Goal: Task Accomplishment & Management: Use online tool/utility

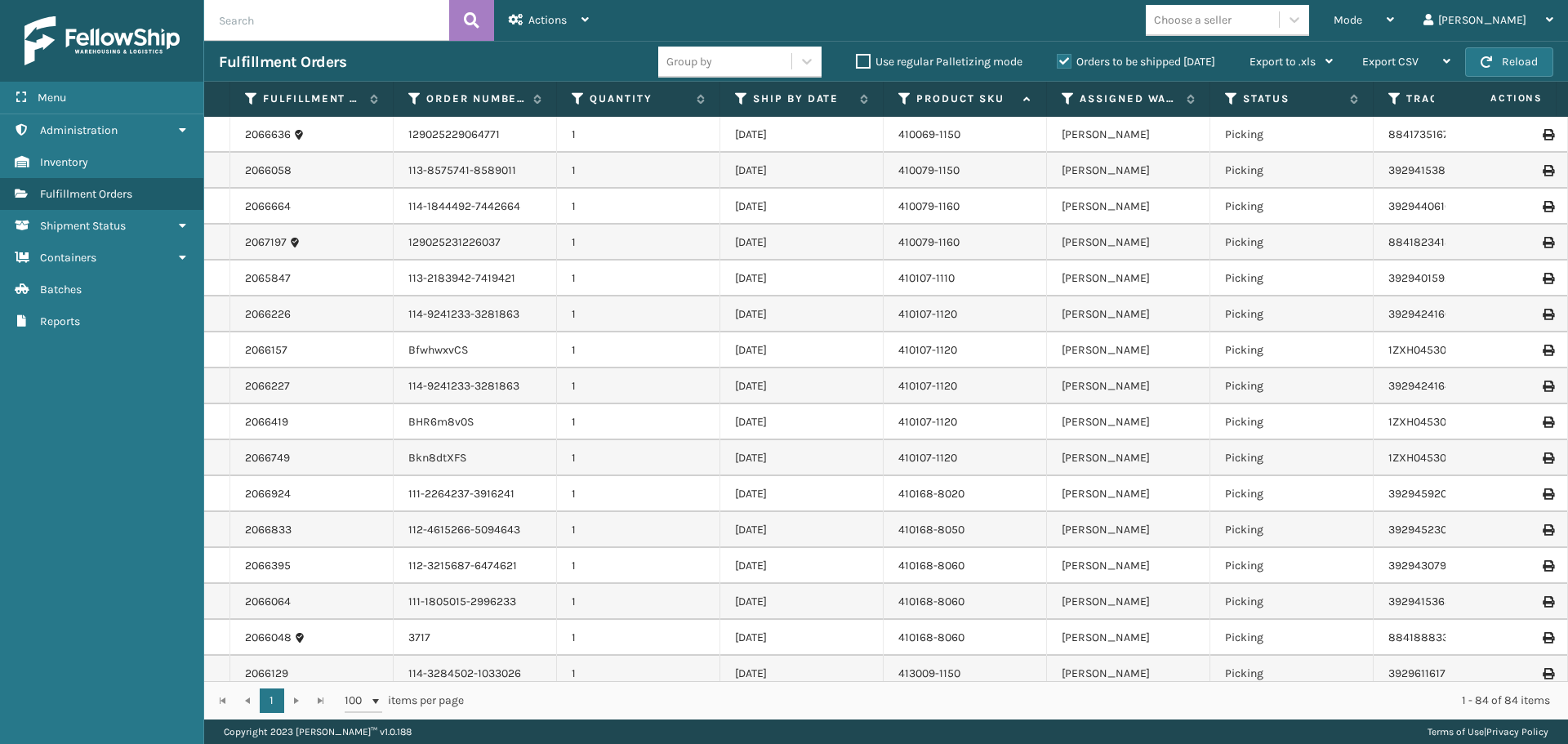
scroll to position [2482, 0]
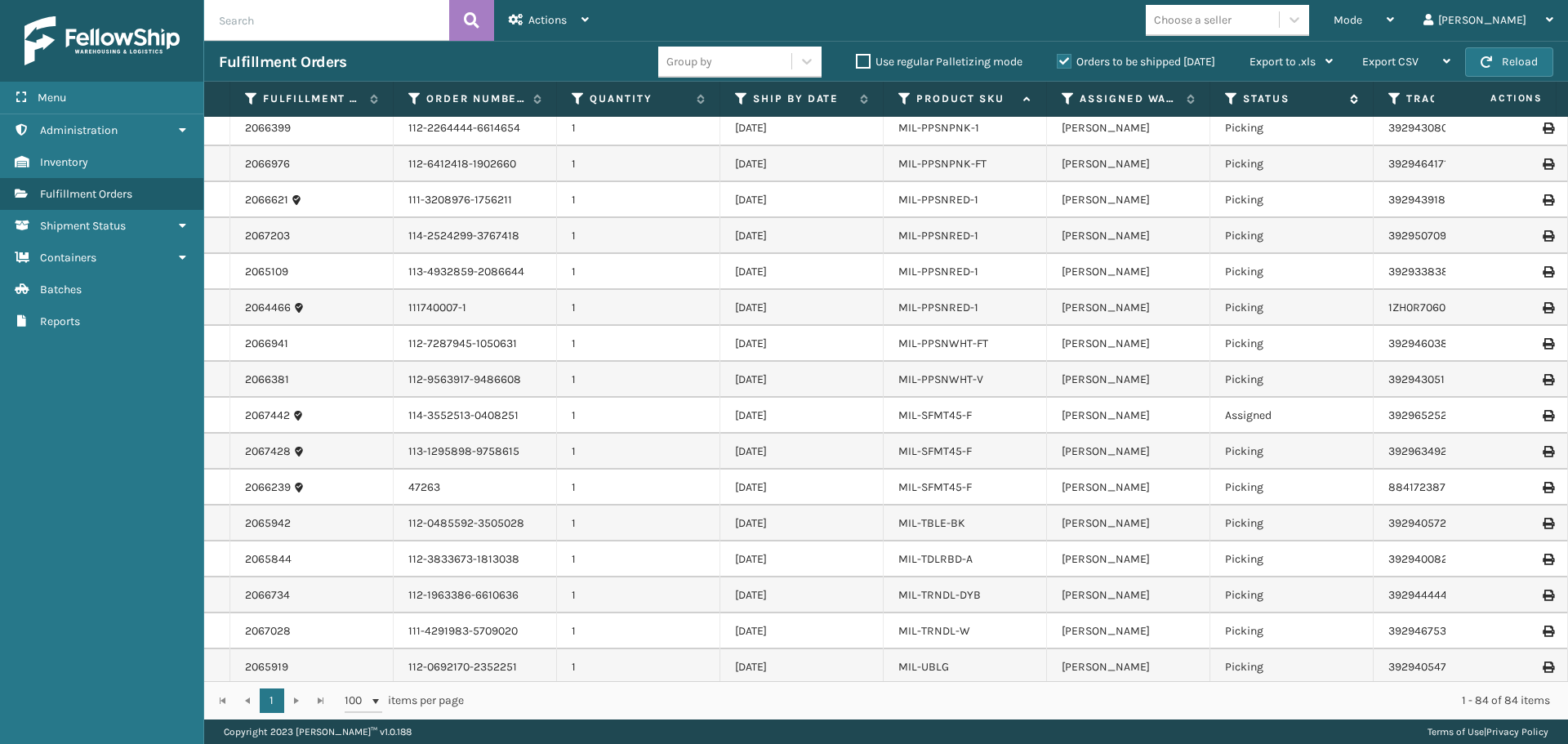
click at [1230, 104] on icon at bounding box center [1232, 99] width 13 height 14
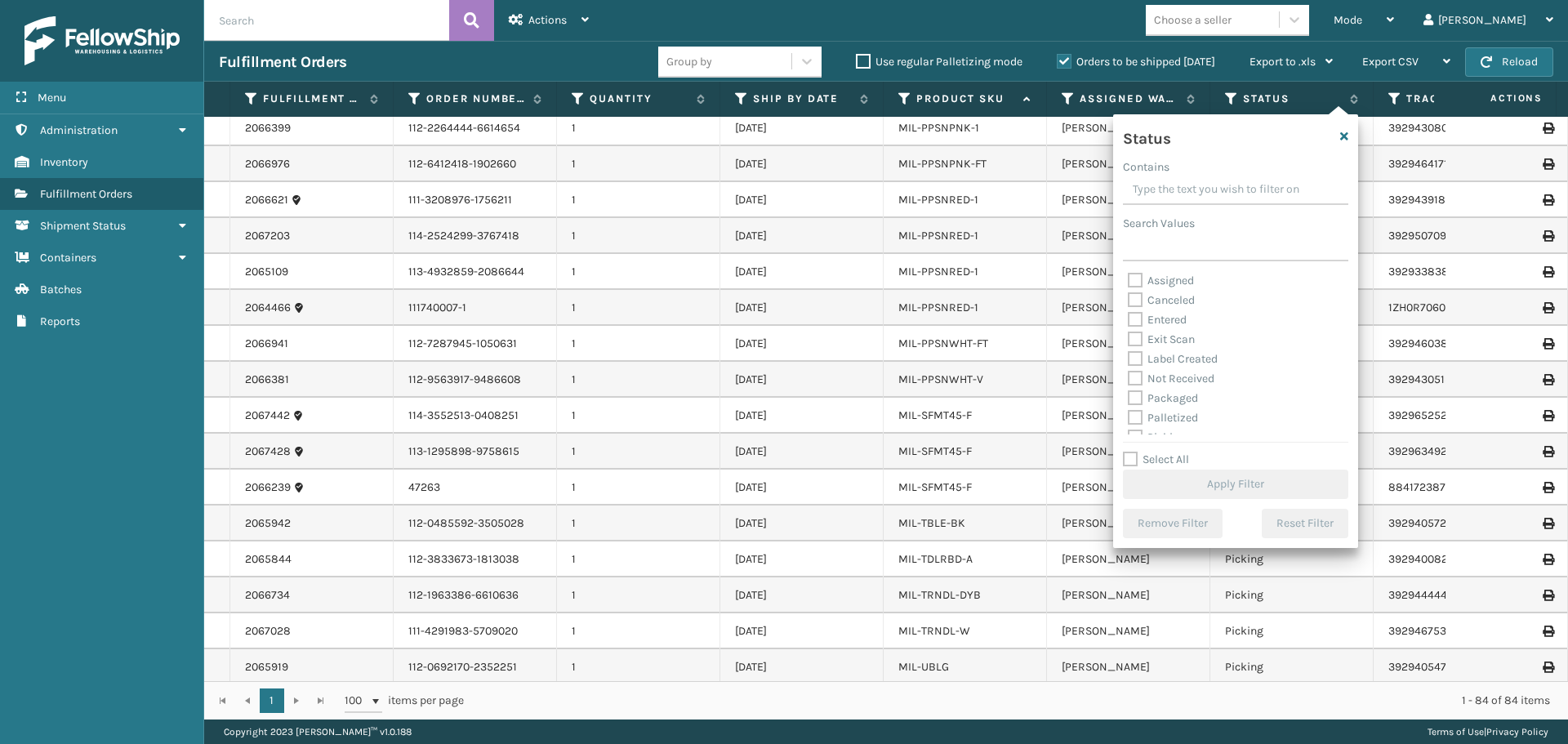
click at [1220, 191] on input "Contains" at bounding box center [1235, 190] width 225 height 29
click at [1143, 278] on label "Assigned" at bounding box center [1160, 281] width 67 height 13
click at [1128, 278] on input "Assigned" at bounding box center [1127, 276] width 1 height 11
checkbox input "true"
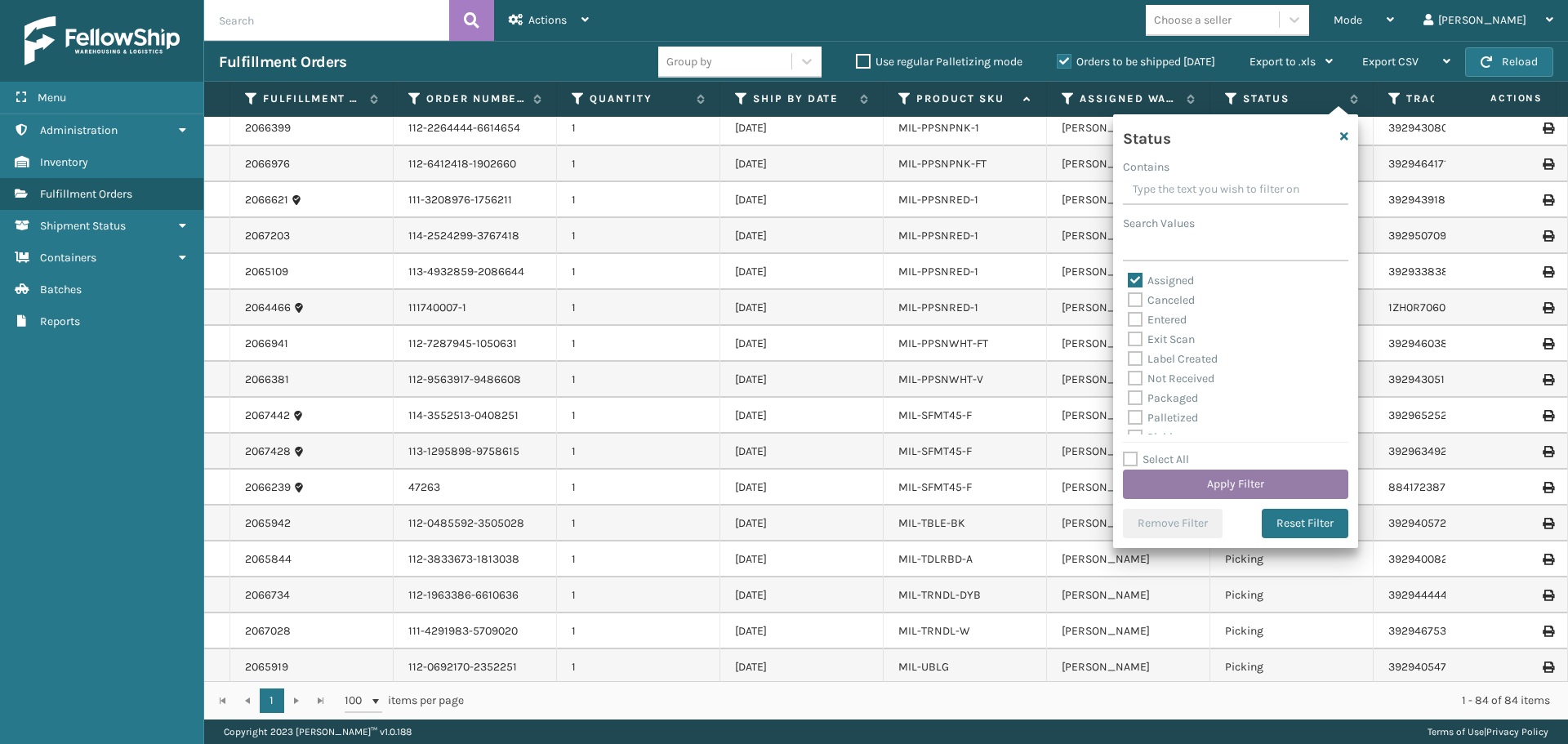
click at [1248, 482] on button "Apply Filter" at bounding box center [1235, 484] width 225 height 29
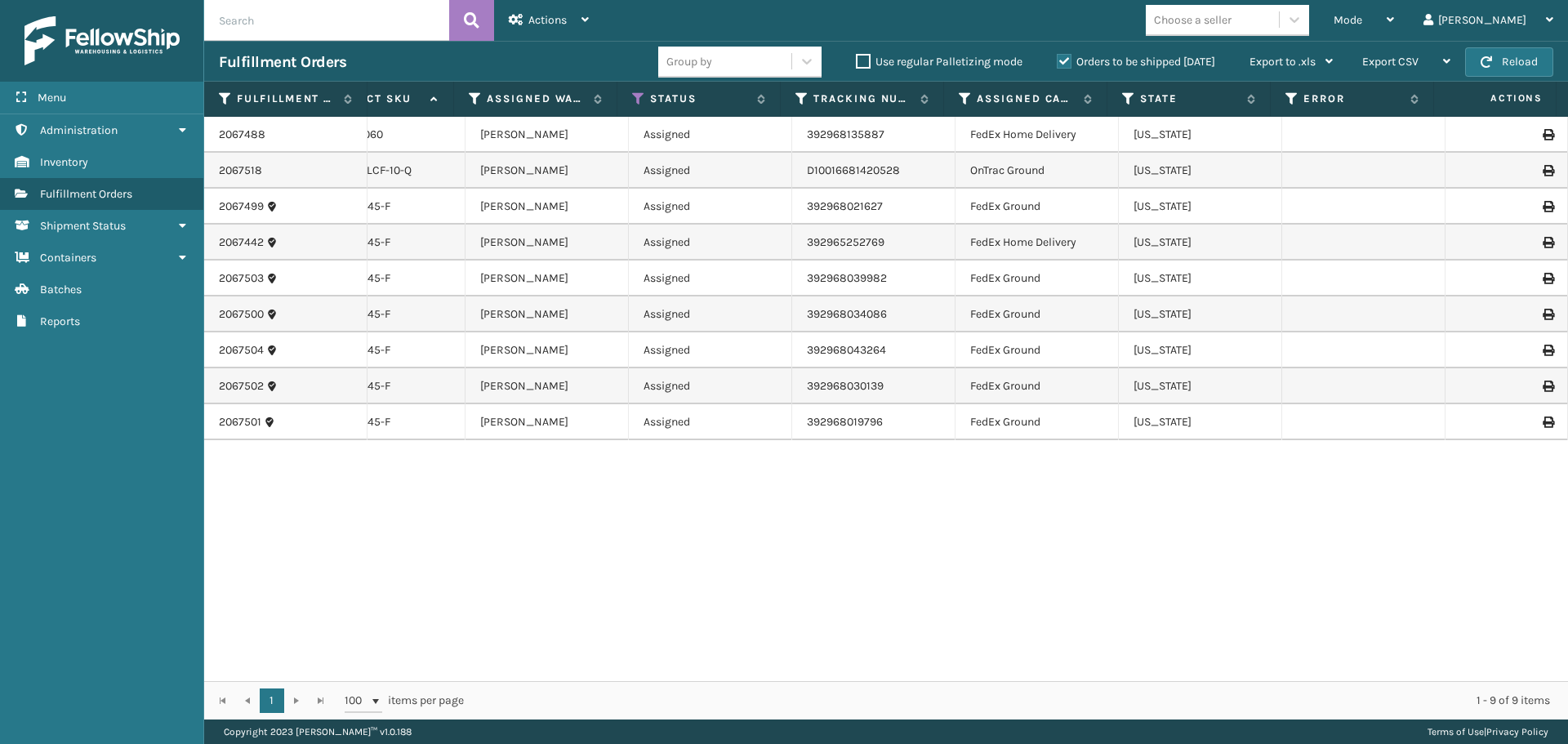
scroll to position [0, 593]
click at [969, 93] on icon at bounding box center [966, 99] width 13 height 14
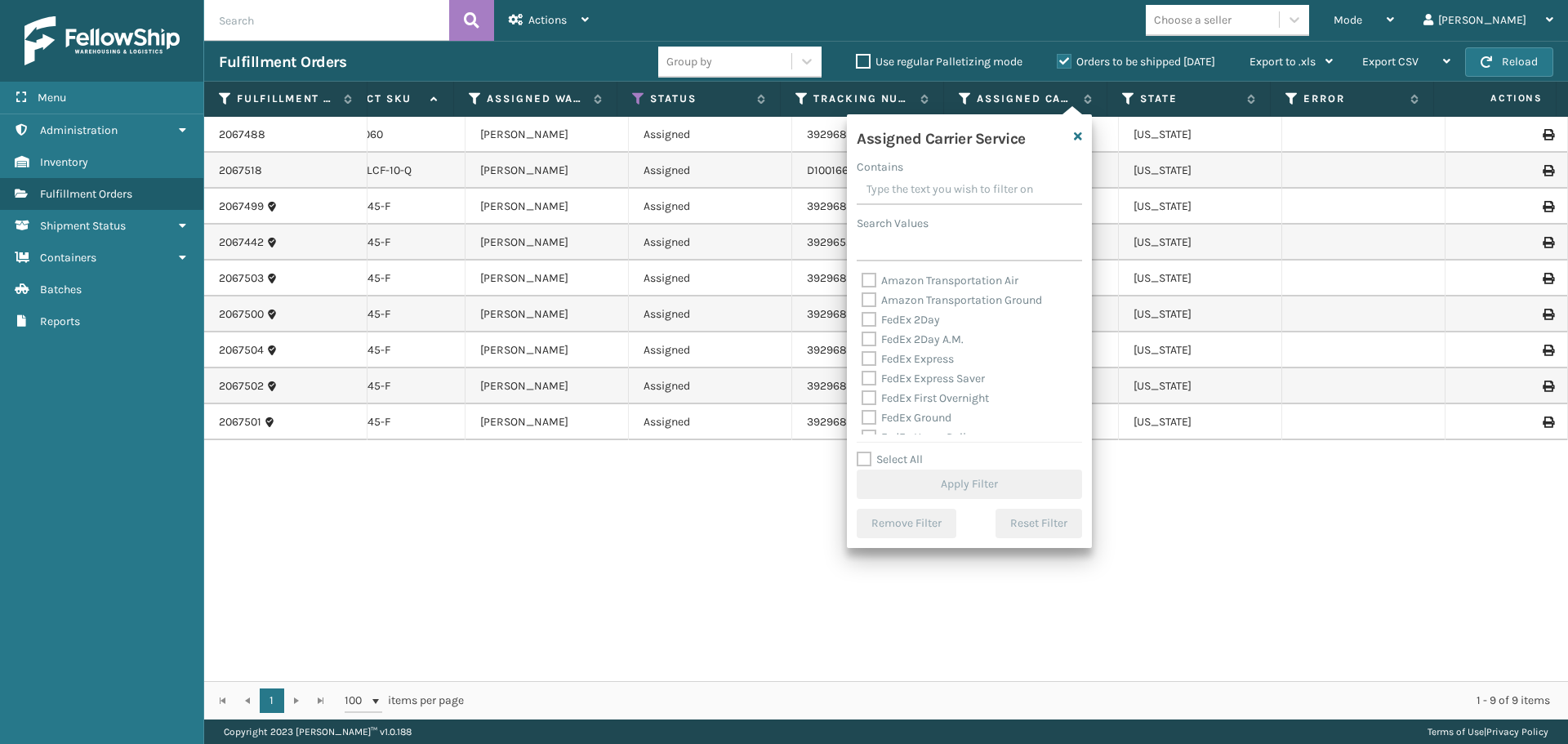
scroll to position [82, 0]
click at [871, 340] on div "FedEx Ground" at bounding box center [969, 336] width 216 height 19
click at [870, 336] on label "FedEx Ground" at bounding box center [906, 336] width 90 height 13
click at [862, 336] on input "FedEx Ground" at bounding box center [861, 332] width 1 height 11
checkbox input "true"
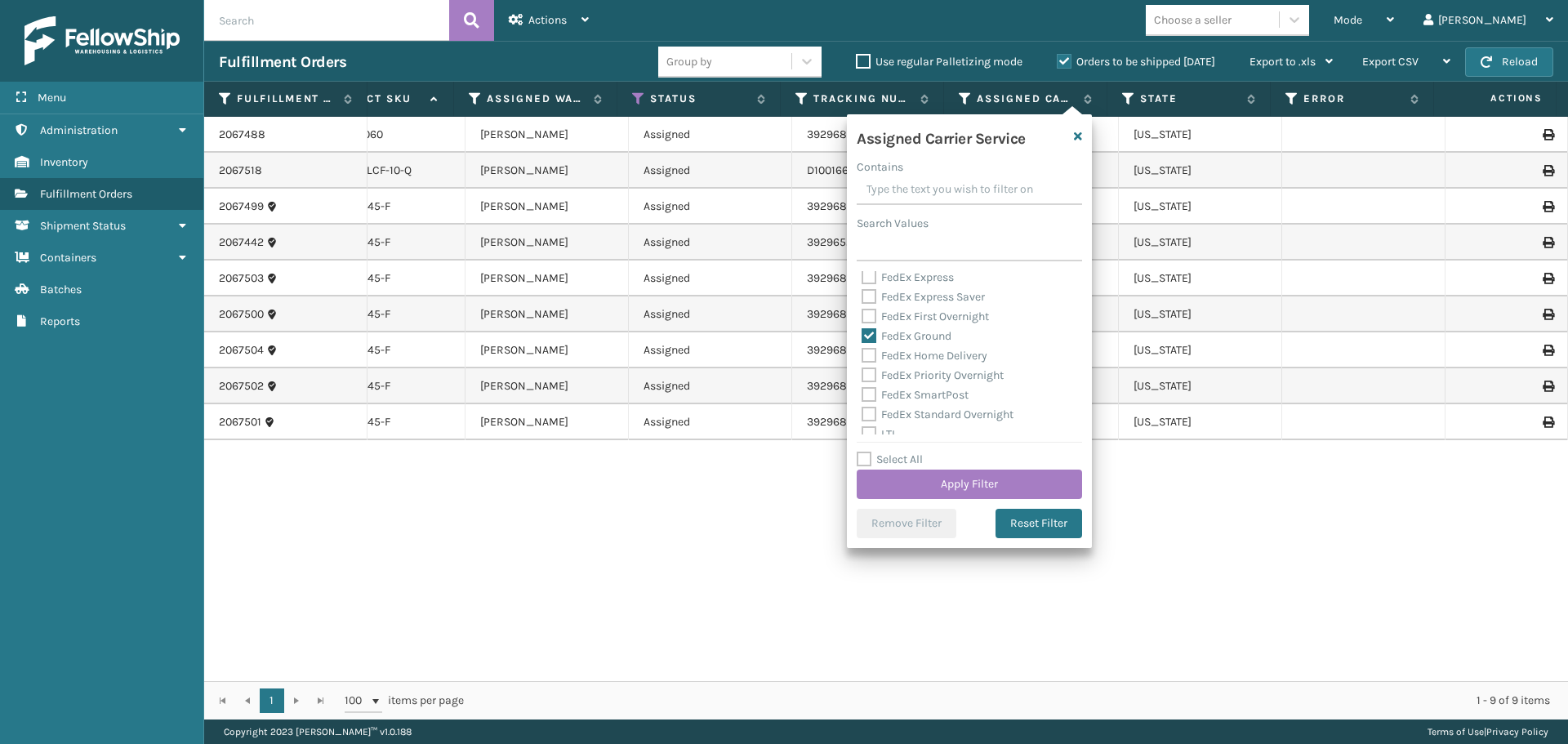
drag, startPoint x: 868, startPoint y: 355, endPoint x: 887, endPoint y: 362, distance: 20.2
click at [869, 355] on label "FedEx Home Delivery" at bounding box center [923, 356] width 126 height 13
click at [862, 355] on input "FedEx Home Delivery" at bounding box center [861, 351] width 1 height 11
checkbox input "true"
click at [960, 480] on button "Apply Filter" at bounding box center [969, 484] width 225 height 29
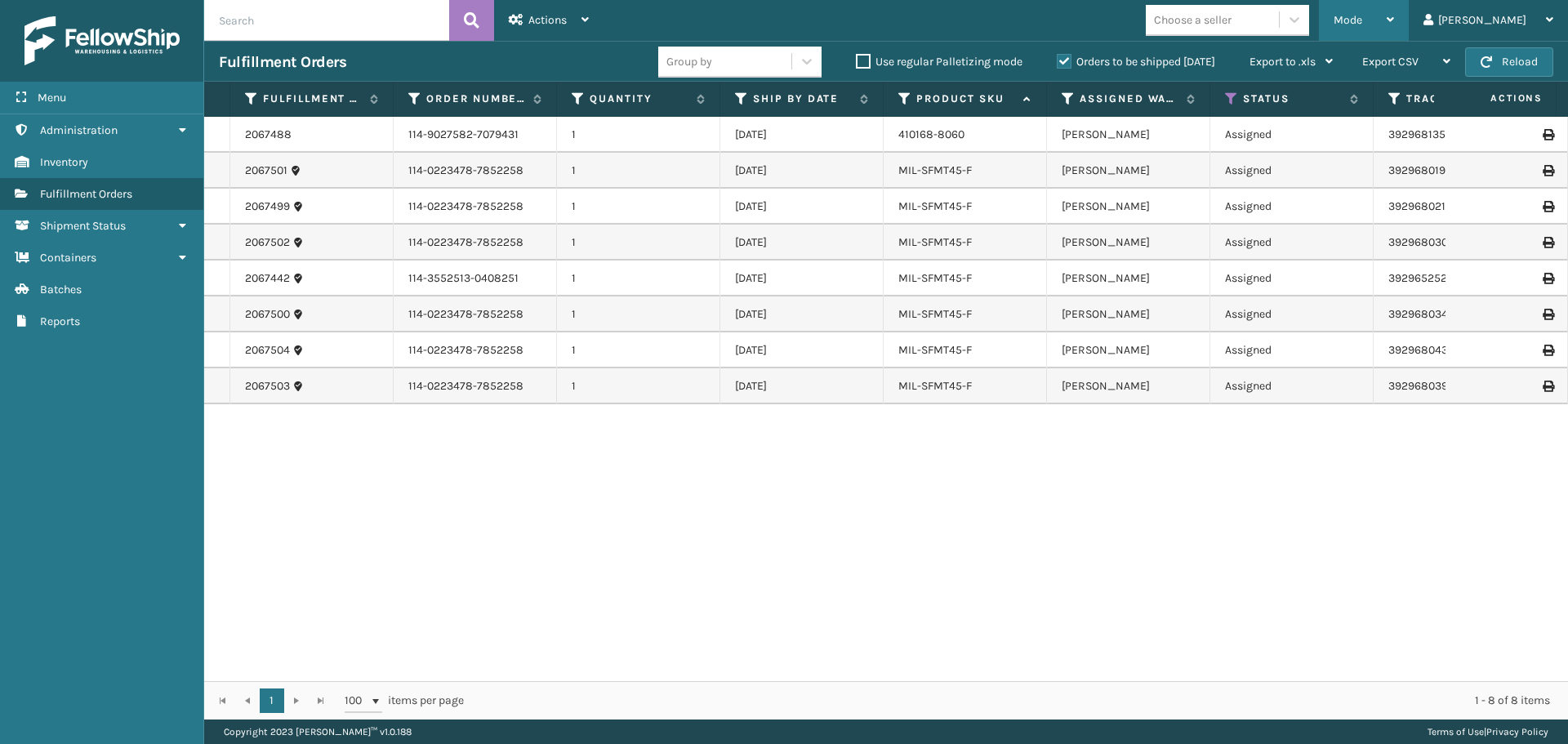
click at [1394, 30] on div "Mode" at bounding box center [1364, 20] width 61 height 40
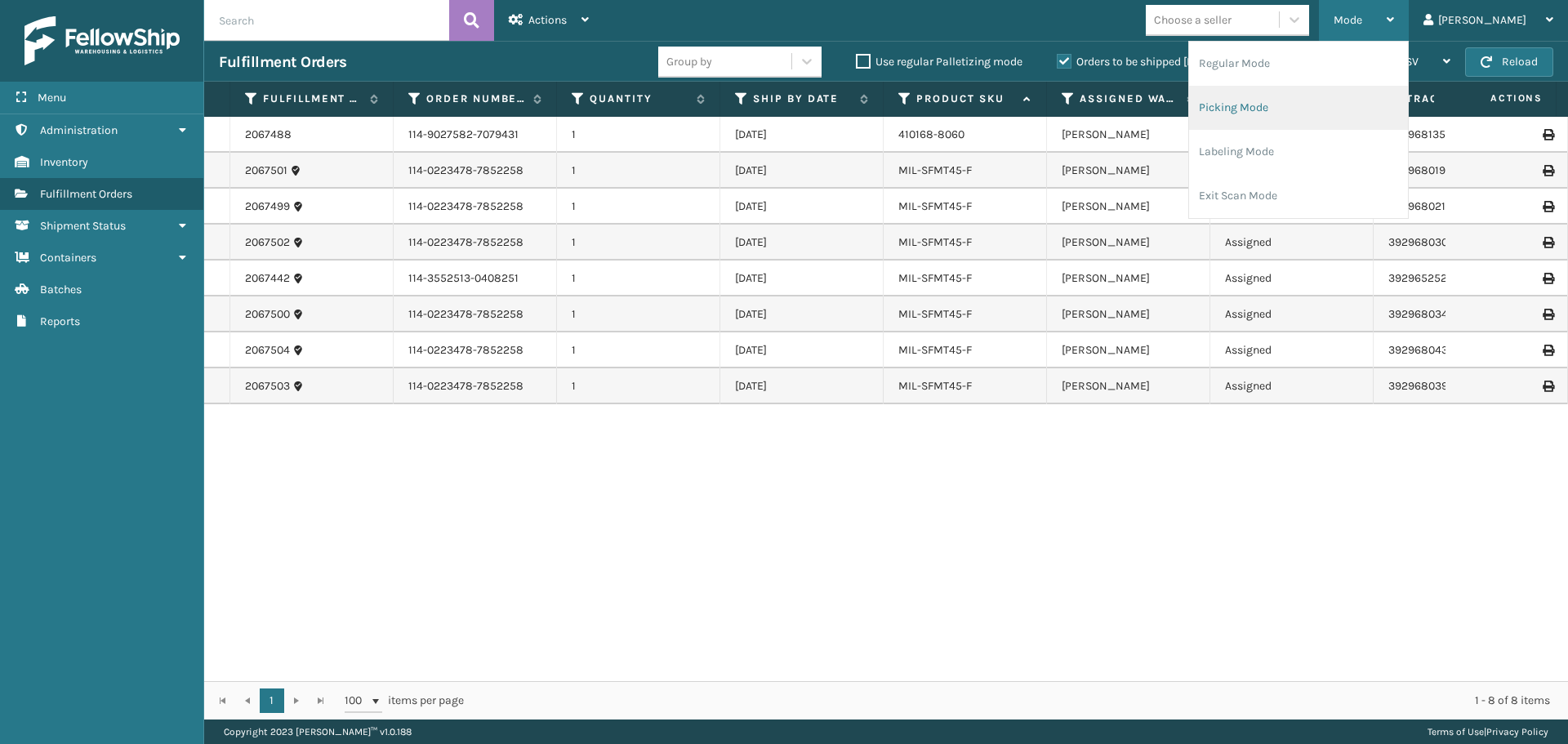
click at [1320, 104] on li "Picking Mode" at bounding box center [1298, 108] width 219 height 44
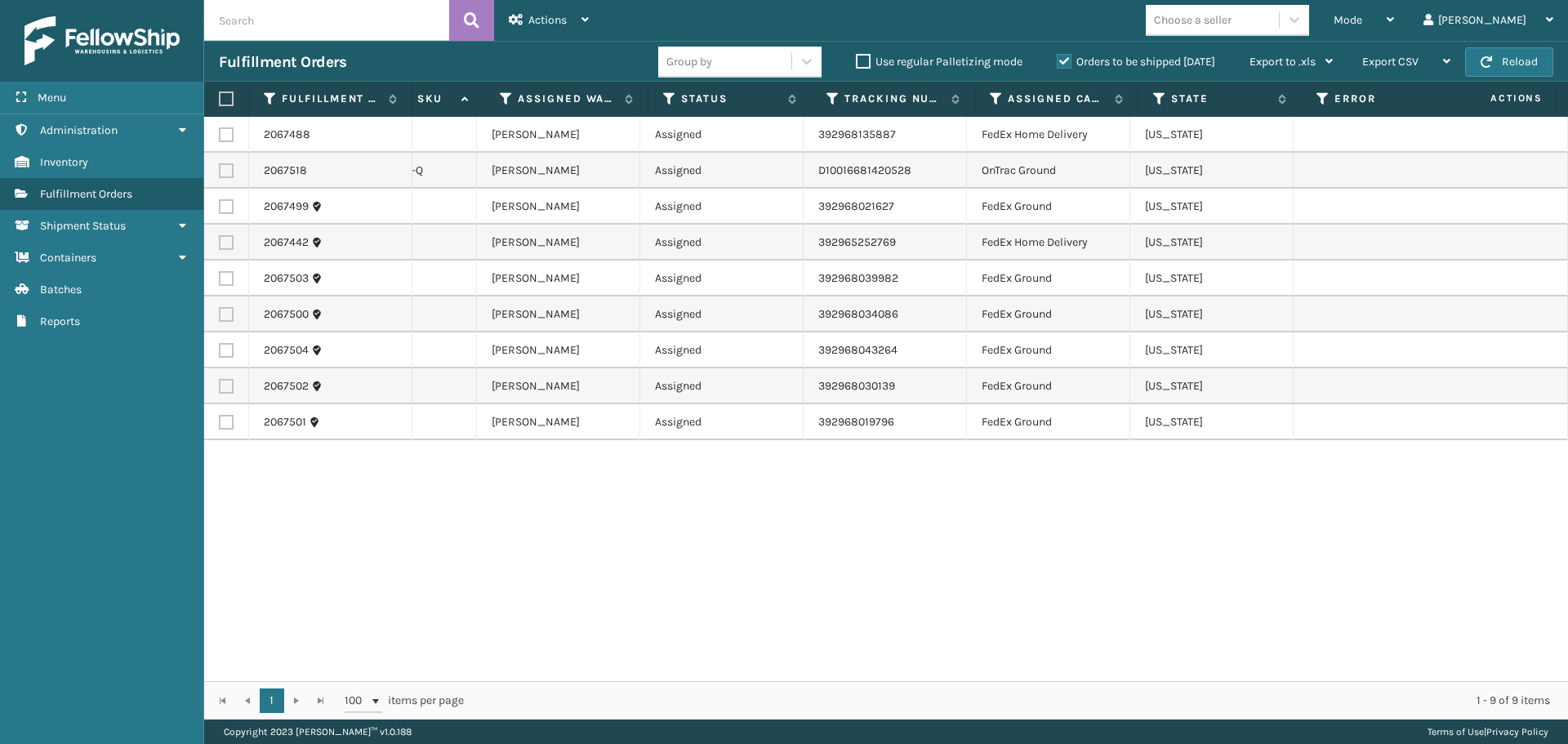
scroll to position [0, 615]
click at [990, 97] on icon at bounding box center [988, 99] width 13 height 14
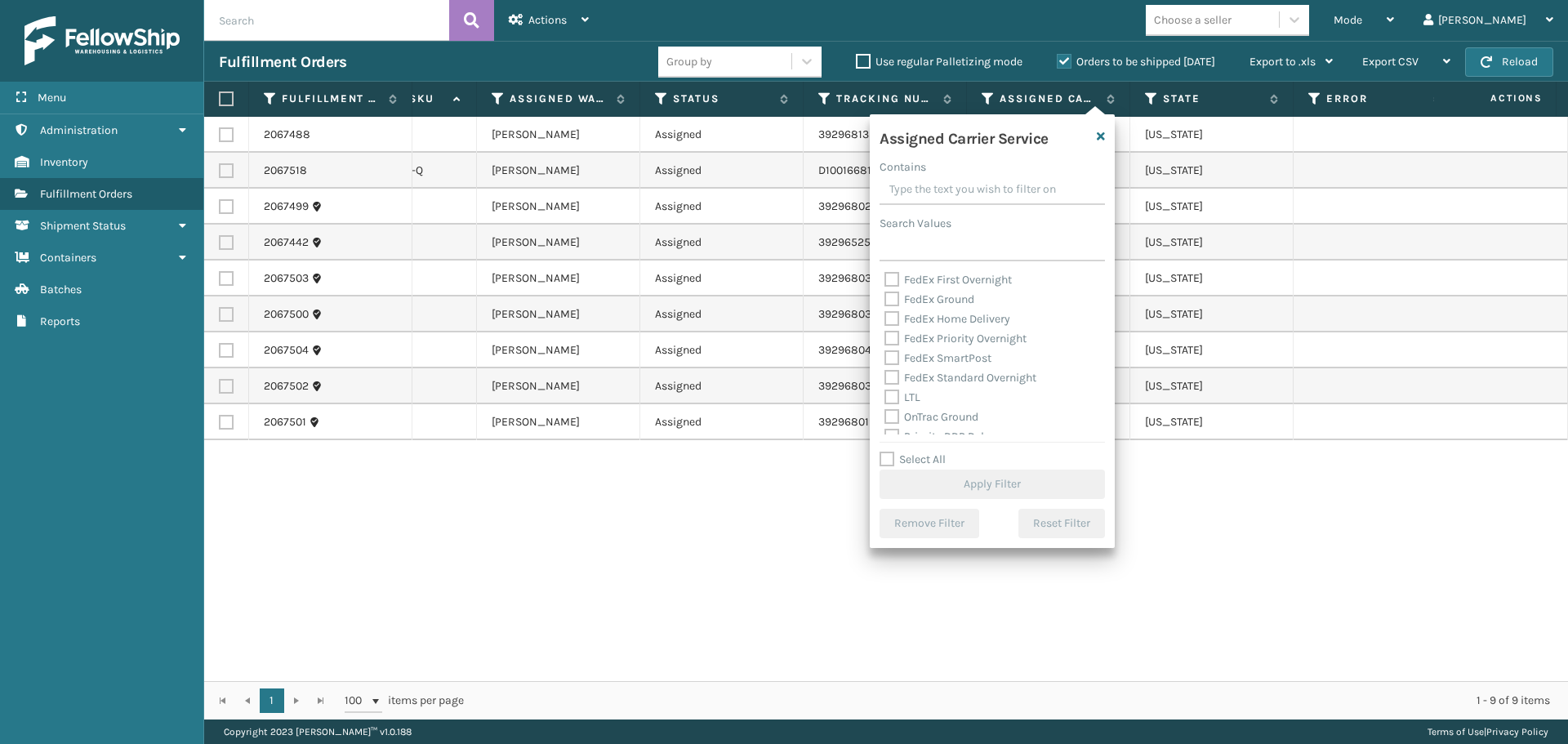
scroll to position [82, 0]
click at [896, 335] on label "FedEx Ground" at bounding box center [929, 336] width 90 height 13
click at [886, 335] on input "FedEx Ground" at bounding box center [885, 332] width 1 height 11
checkbox input "true"
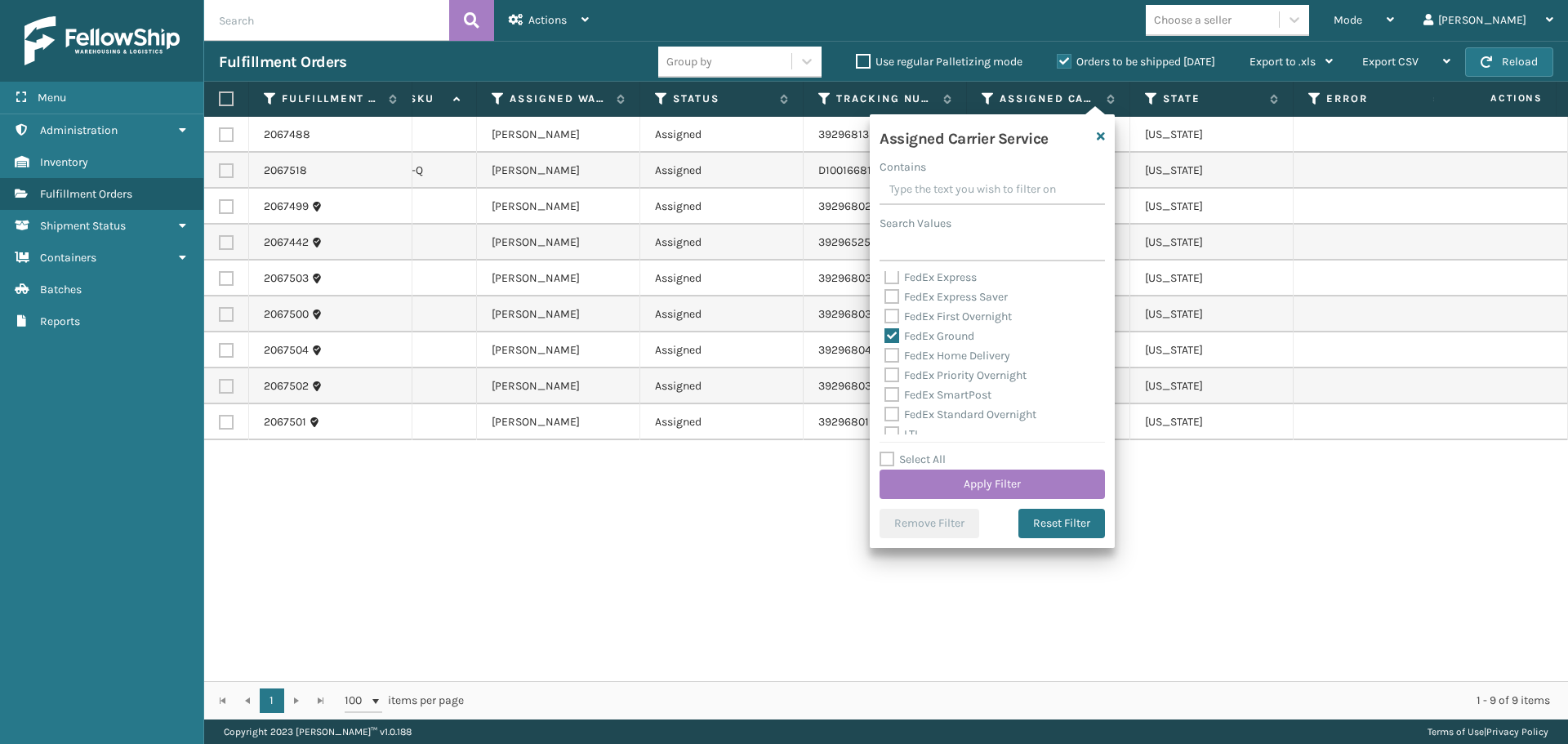
click at [896, 356] on label "FedEx Home Delivery" at bounding box center [947, 356] width 126 height 13
click at [886, 356] on input "FedEx Home Delivery" at bounding box center [885, 351] width 1 height 11
checkbox input "true"
click at [1041, 480] on button "Apply Filter" at bounding box center [992, 484] width 225 height 29
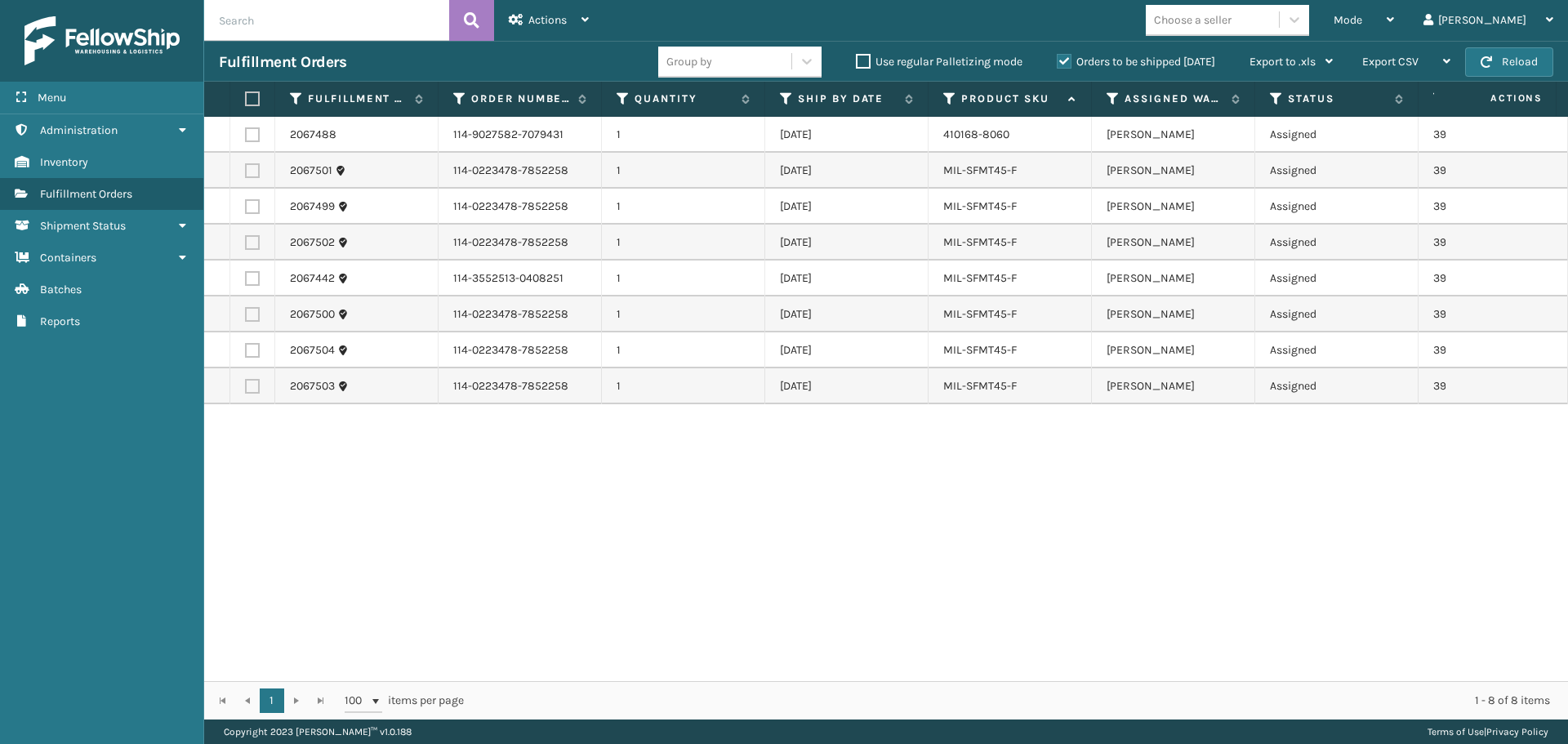
click at [248, 99] on label at bounding box center [250, 99] width 10 height 14
click at [246, 99] on input "checkbox" at bounding box center [245, 99] width 1 height 11
checkbox input "true"
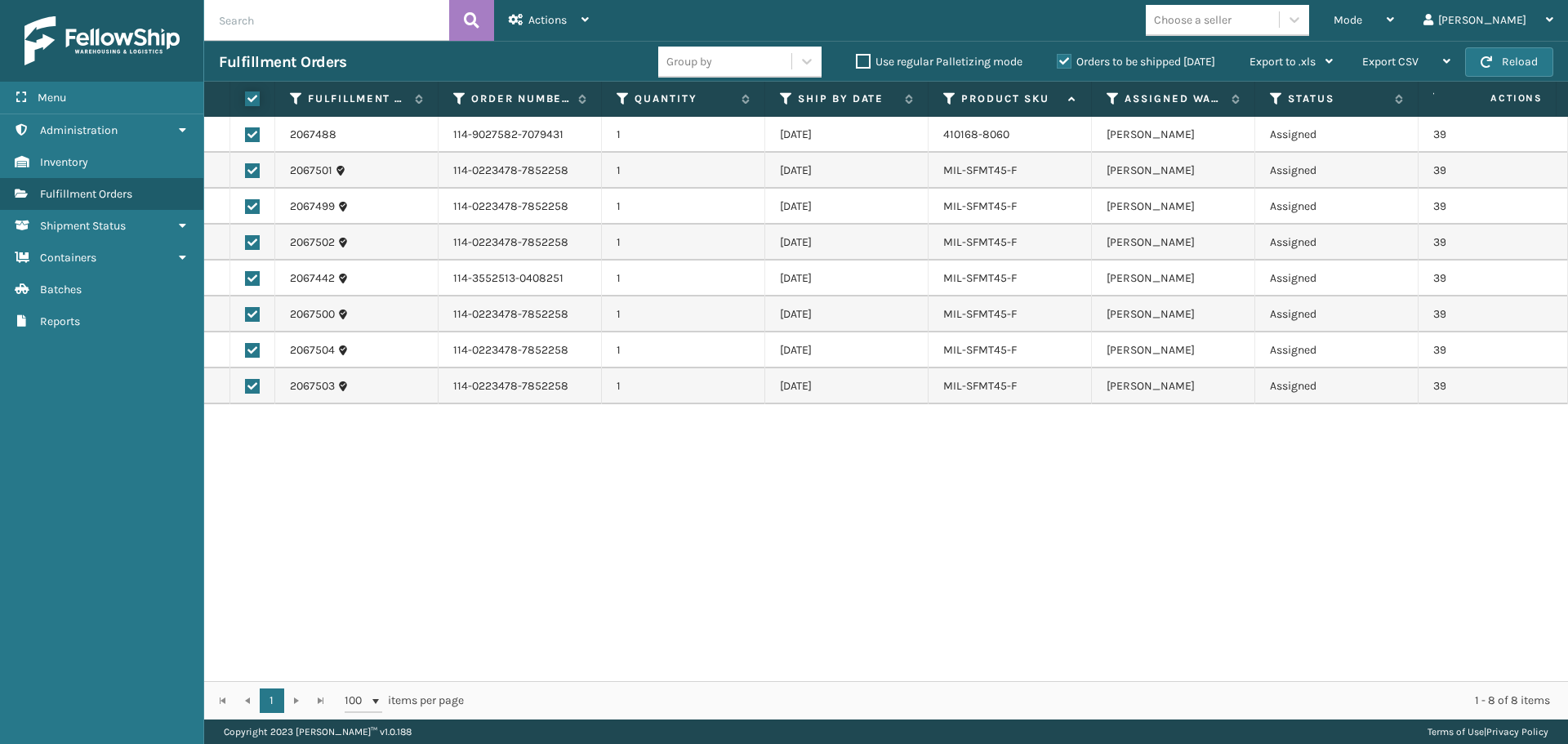
checkbox input "true"
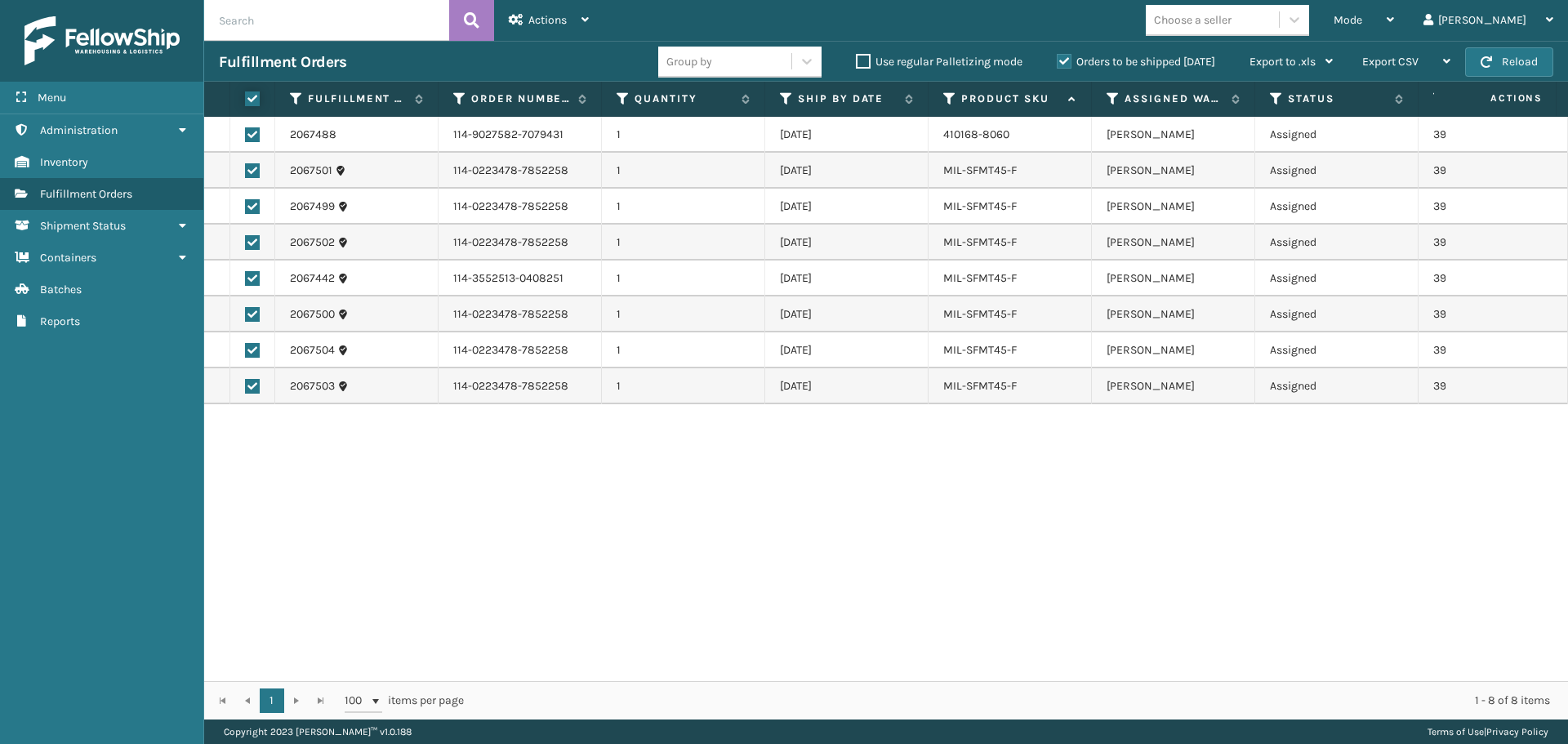
checkbox input "true"
click at [574, 27] on div "Actions" at bounding box center [549, 20] width 80 height 40
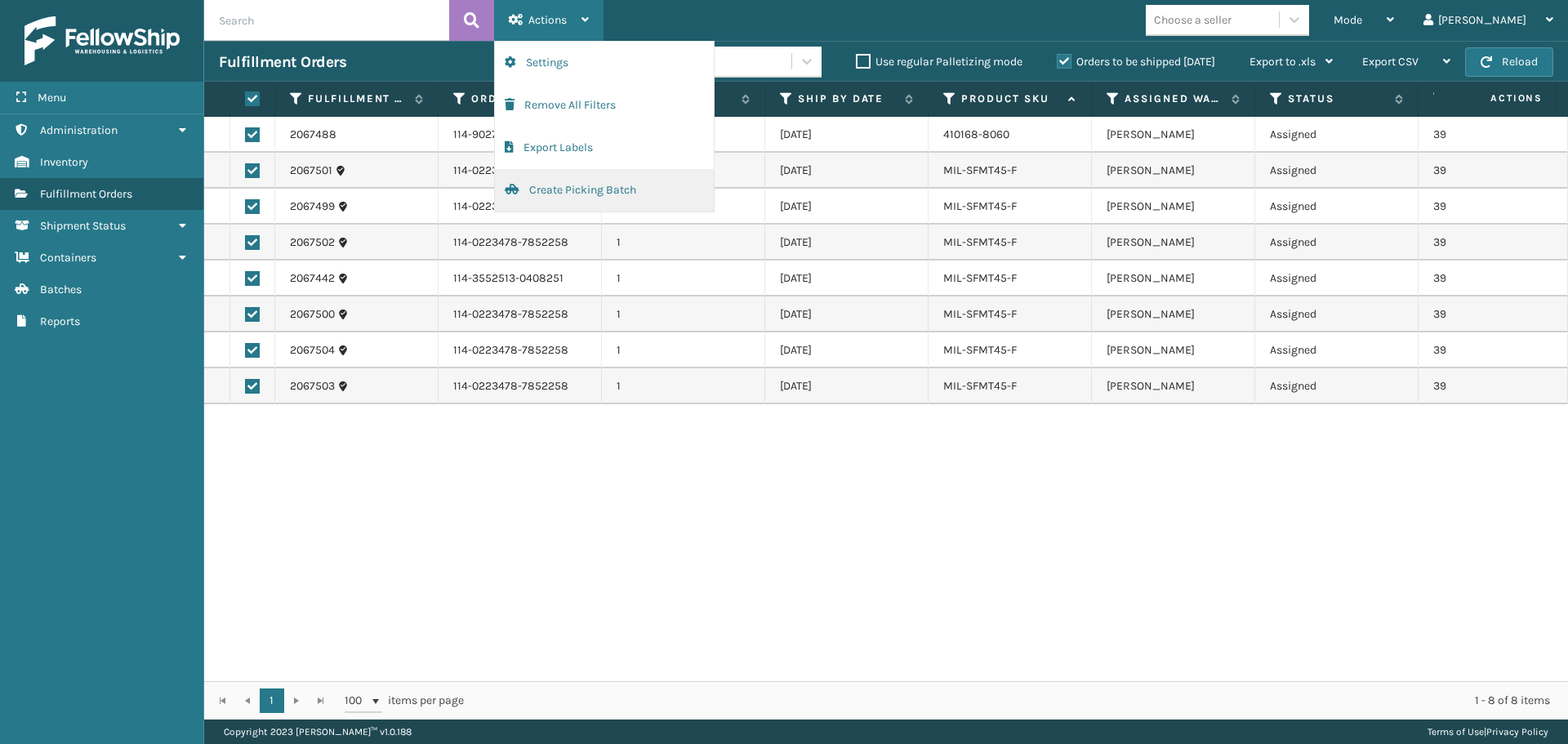
click at [618, 194] on button "Create Picking Batch" at bounding box center [604, 190] width 219 height 42
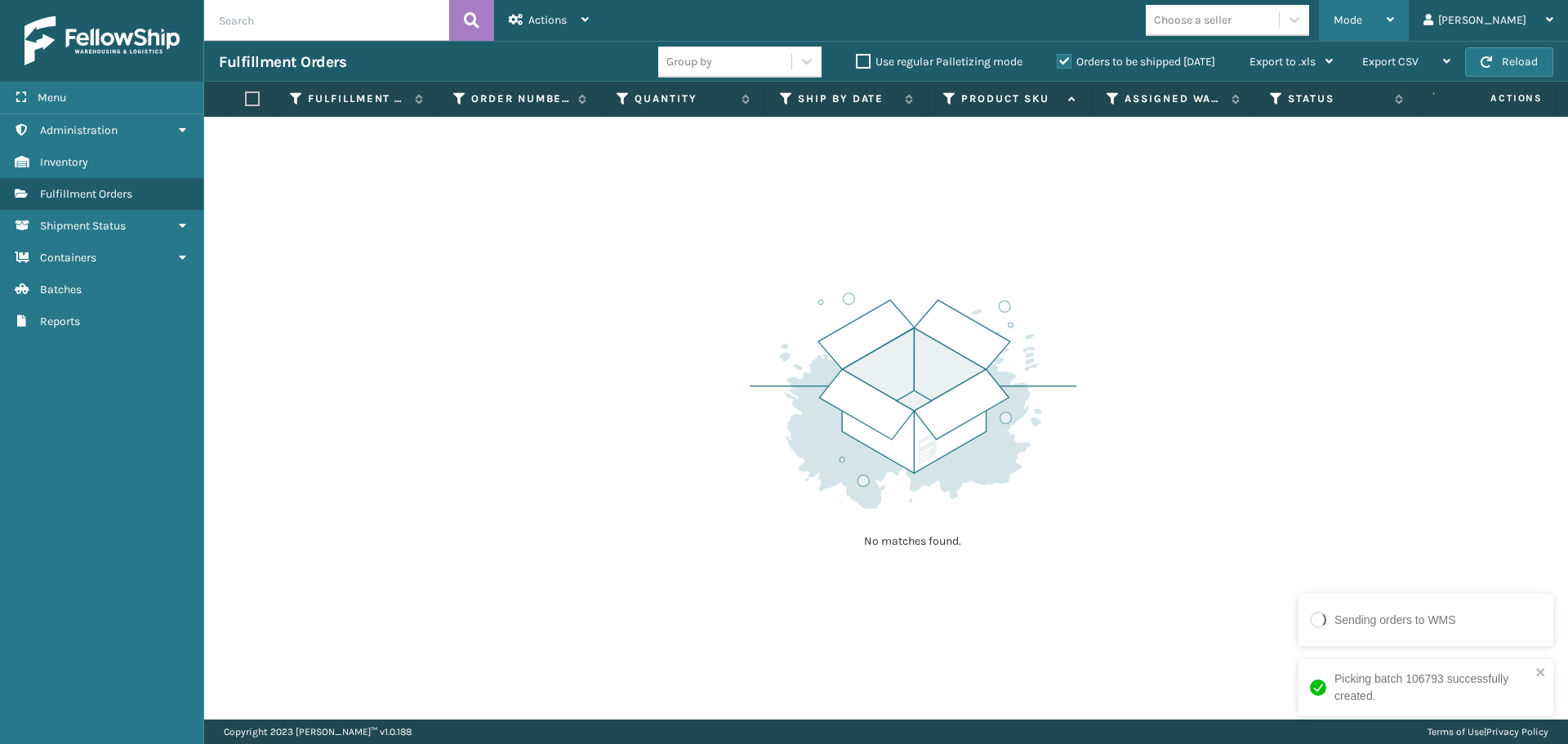
click at [1394, 22] on div "Mode" at bounding box center [1364, 20] width 61 height 40
click at [554, 431] on div "No matches found." at bounding box center [886, 418] width 1364 height 602
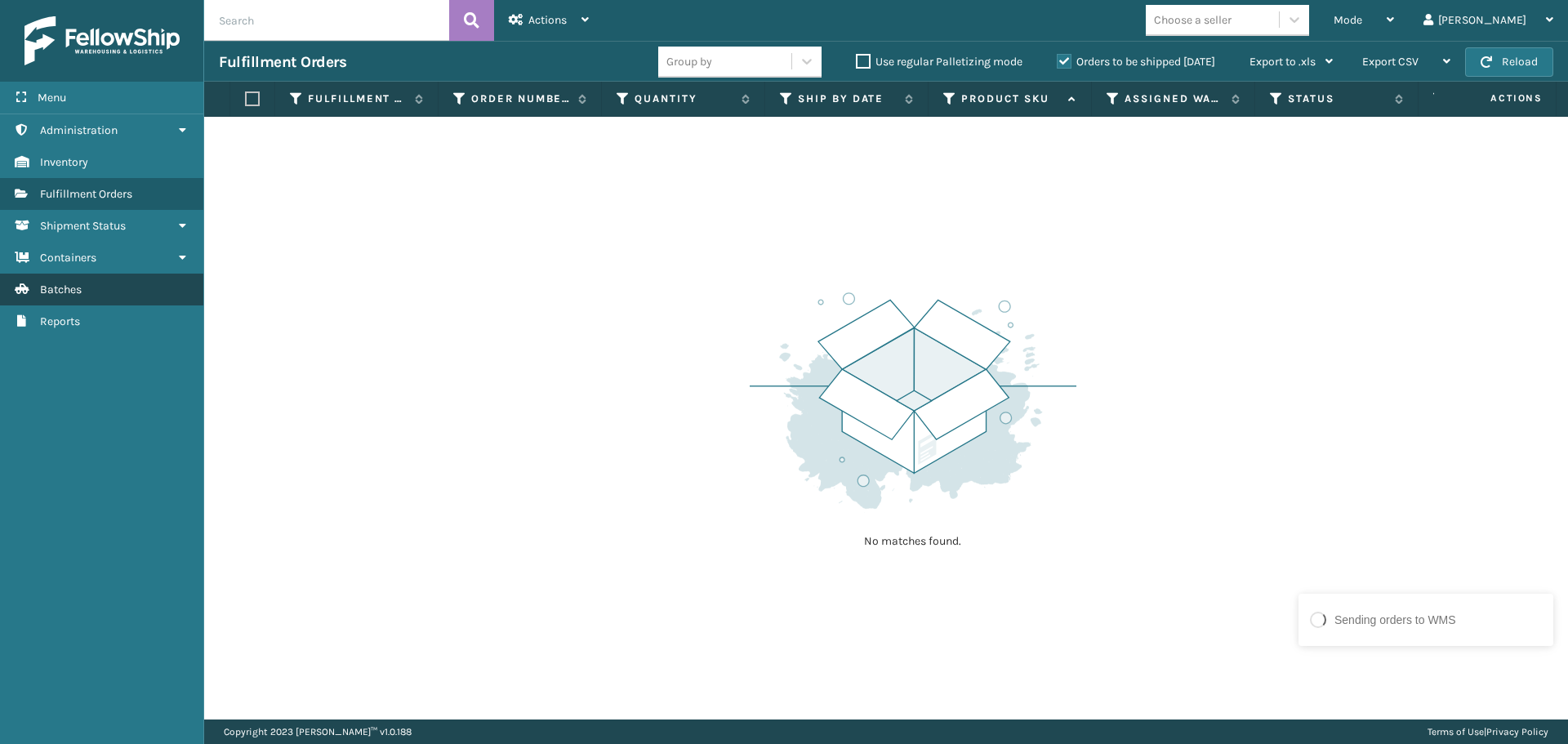
click at [88, 290] on link "Batches" at bounding box center [101, 290] width 203 height 32
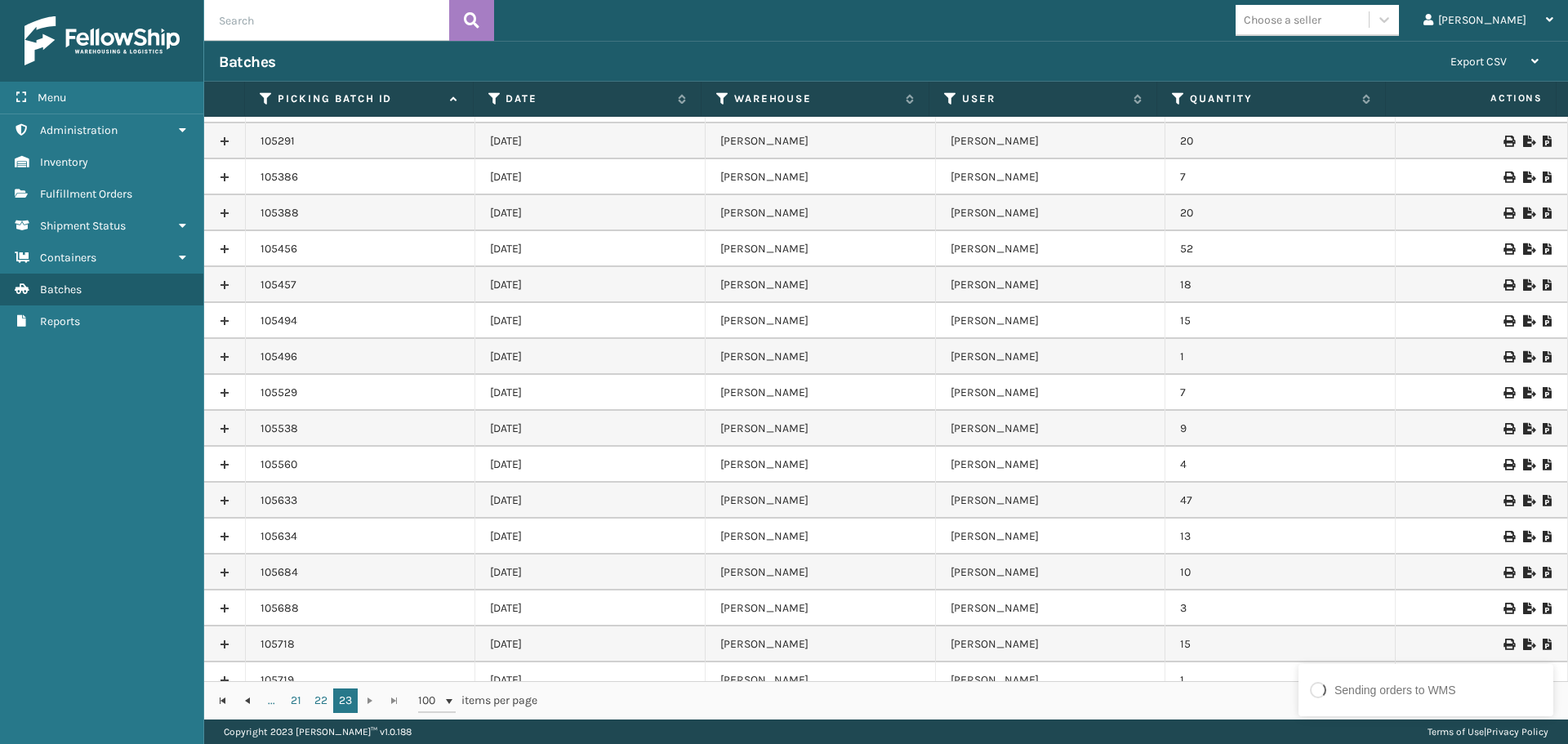
scroll to position [2203, 0]
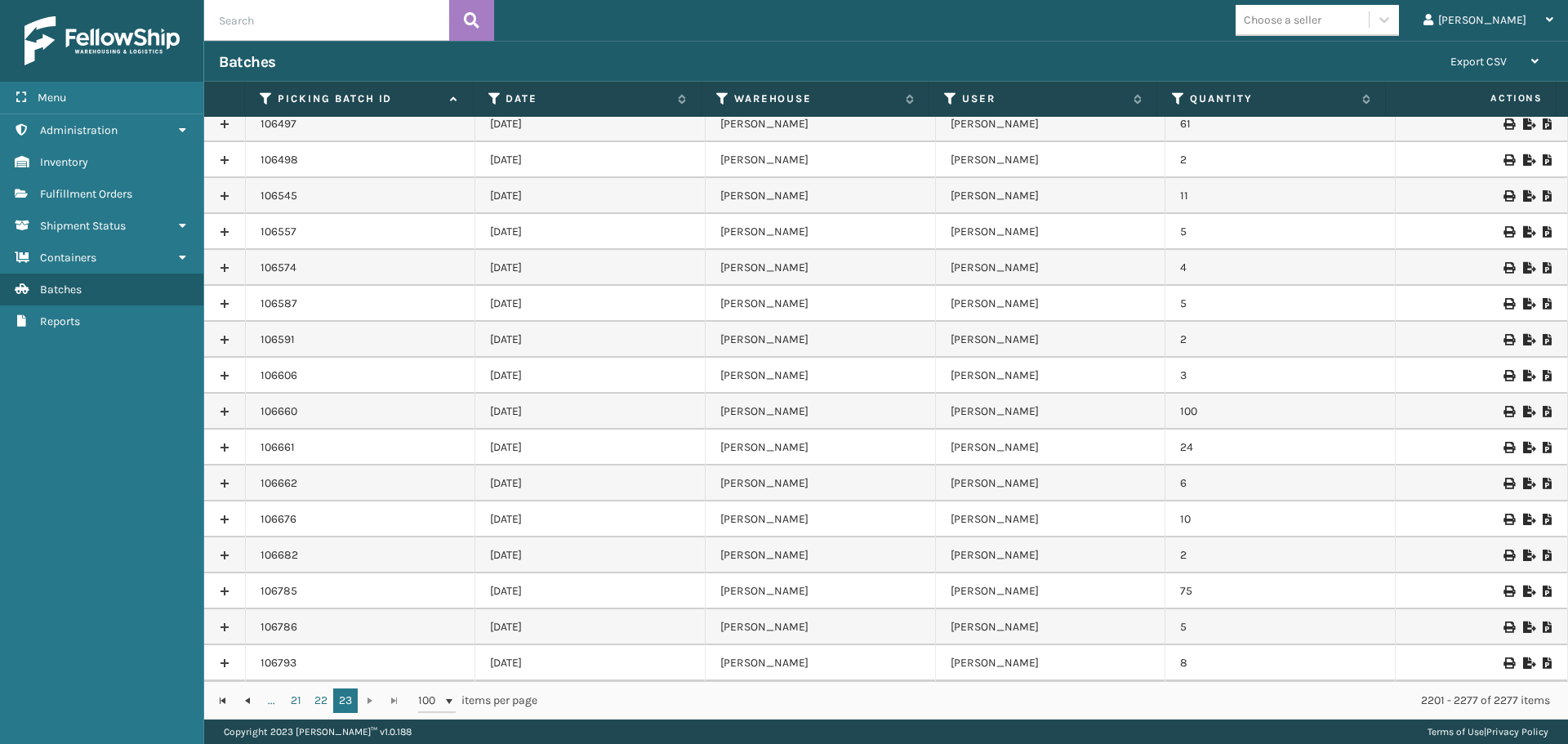
click at [1543, 659] on icon at bounding box center [1548, 663] width 10 height 12
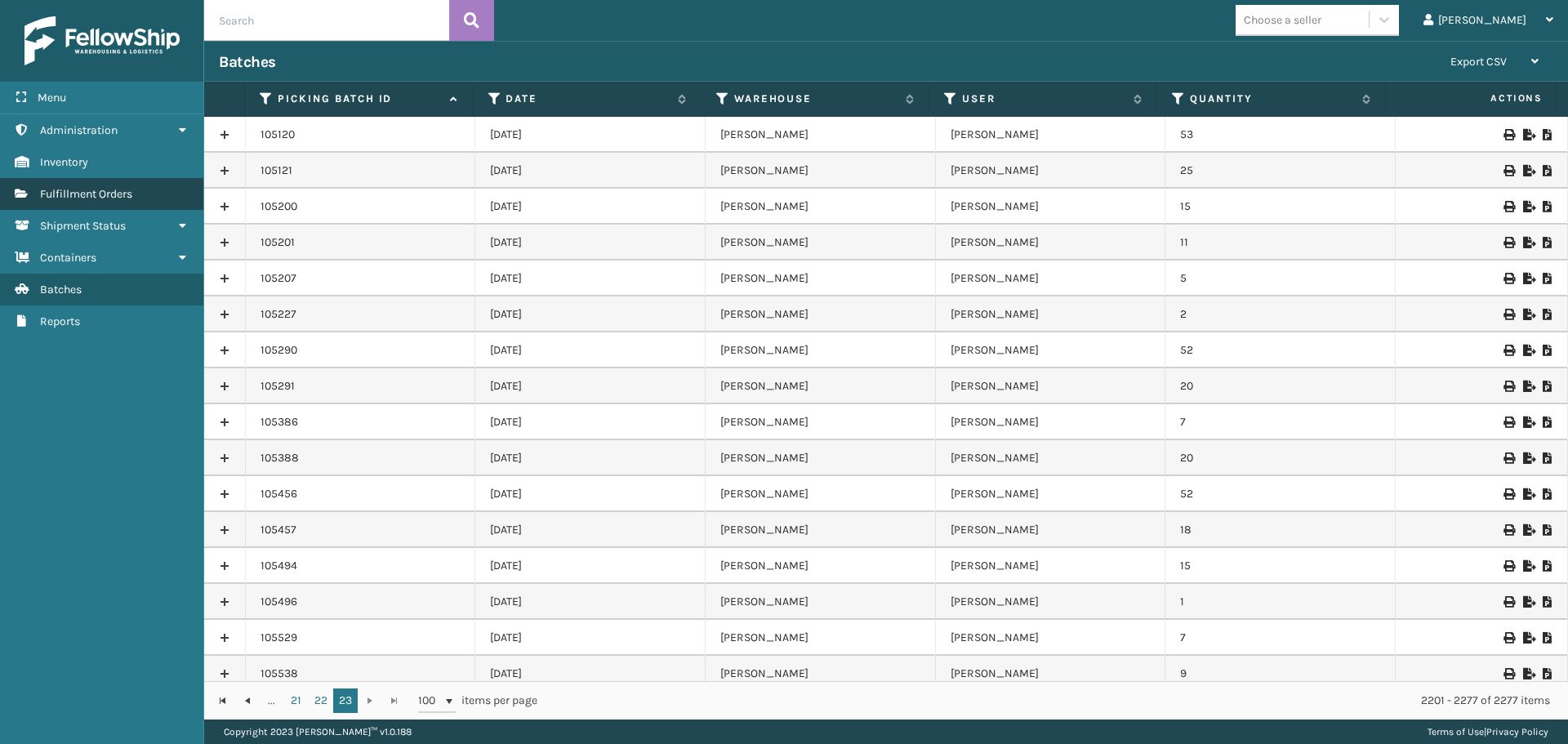
click at [109, 193] on span "Fulfillment Orders" at bounding box center [86, 194] width 93 height 13
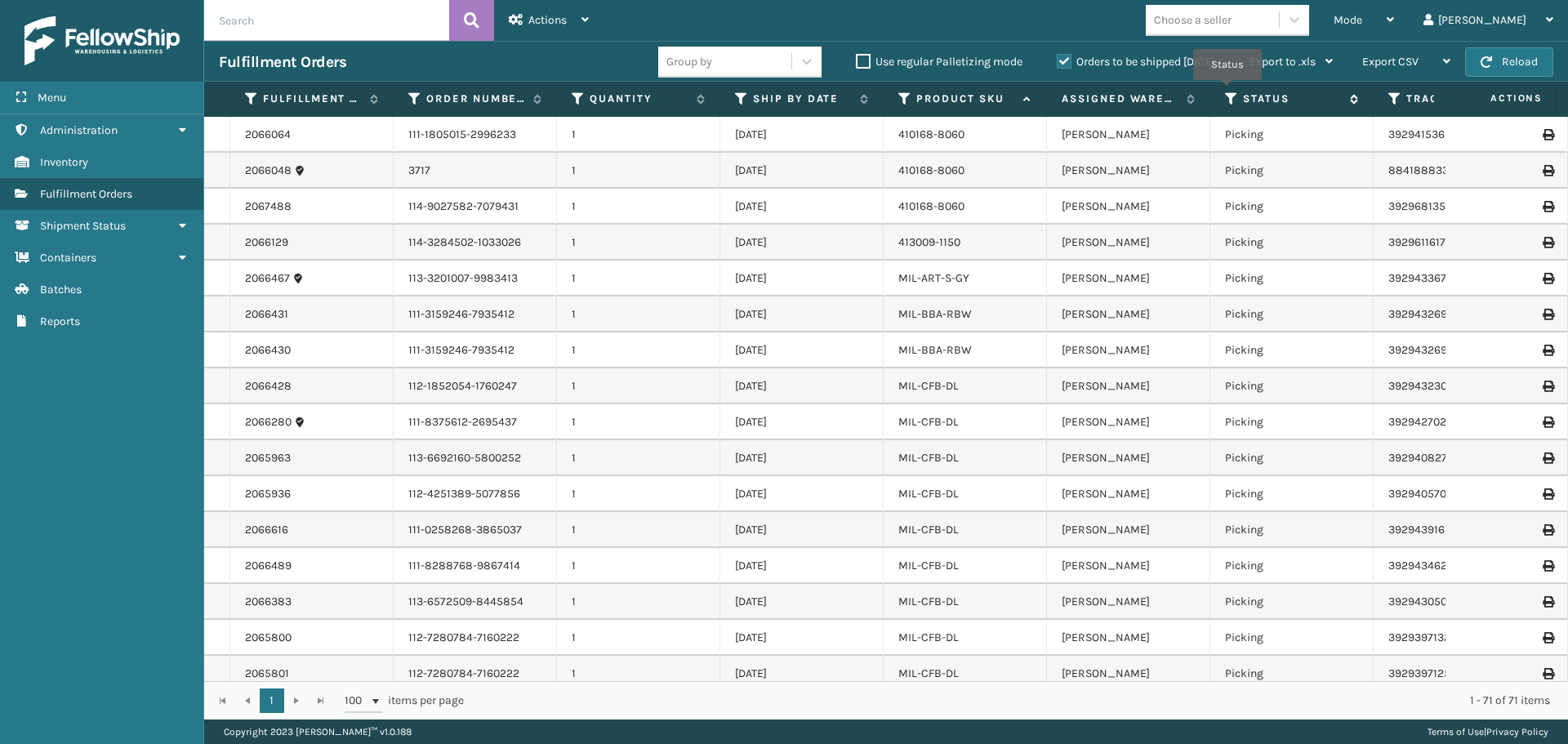
click at [1228, 92] on icon at bounding box center [1232, 99] width 13 height 14
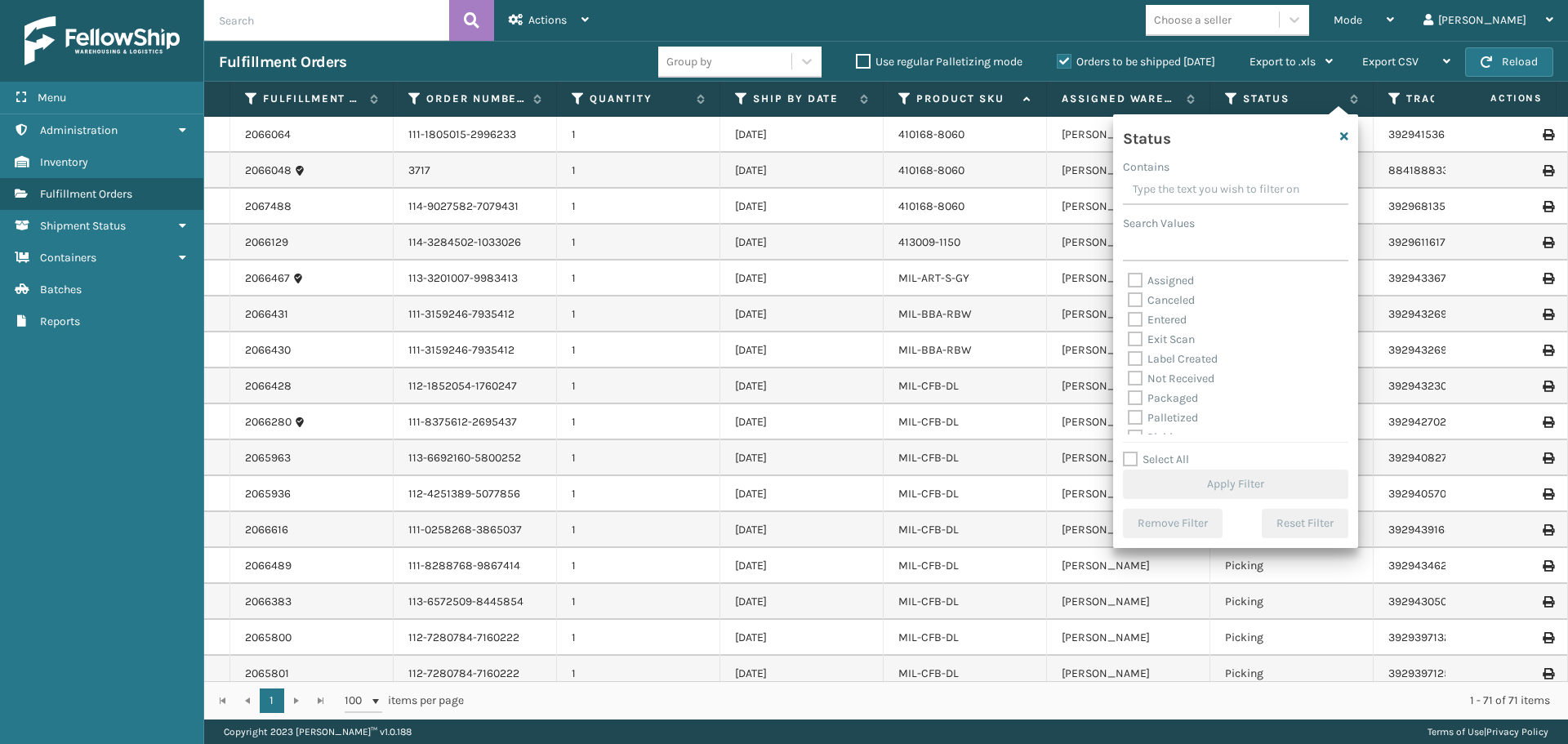
click at [1135, 280] on label "Assigned" at bounding box center [1160, 281] width 67 height 13
click at [1128, 280] on input "Assigned" at bounding box center [1127, 276] width 1 height 11
checkbox input "true"
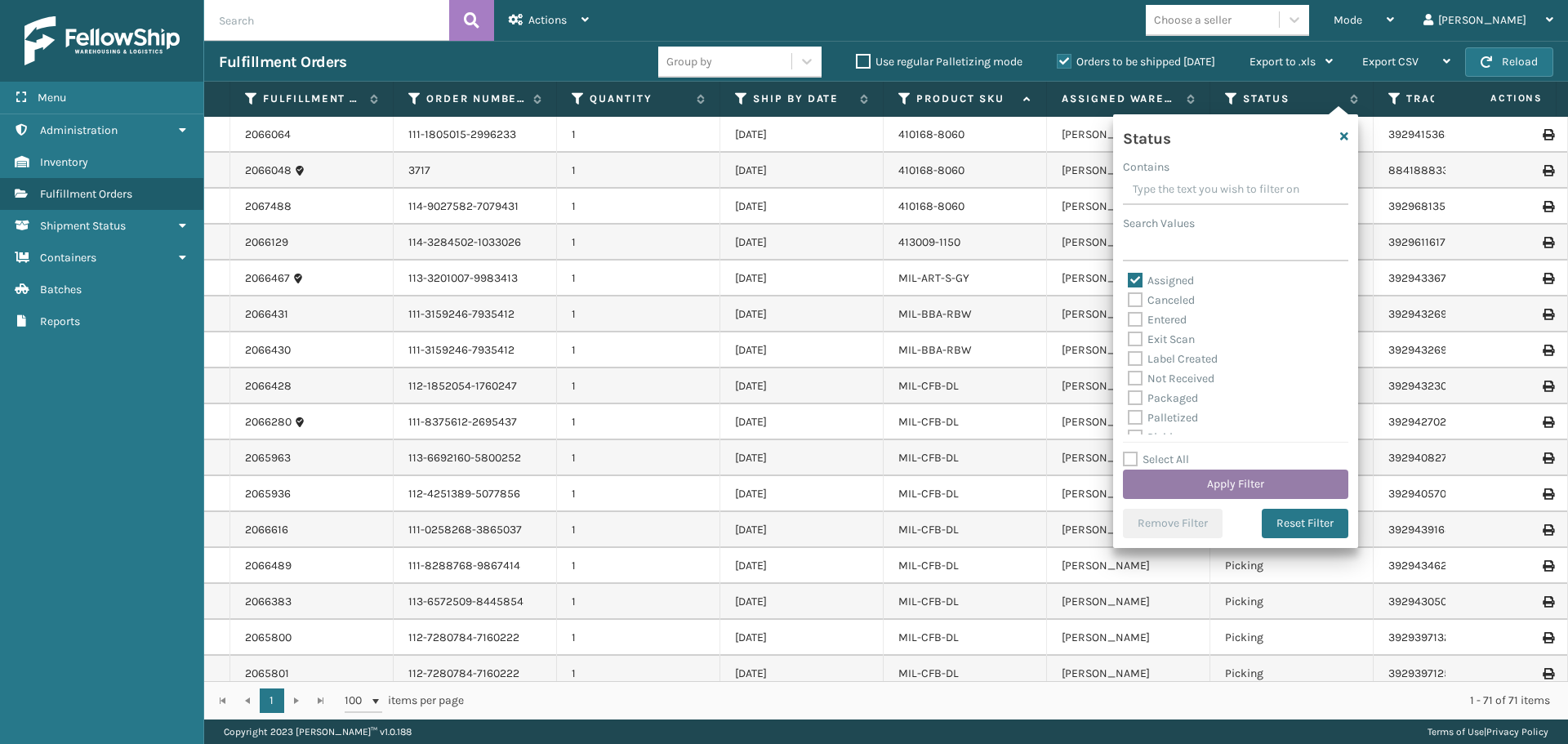
click at [1250, 479] on button "Apply Filter" at bounding box center [1235, 484] width 225 height 29
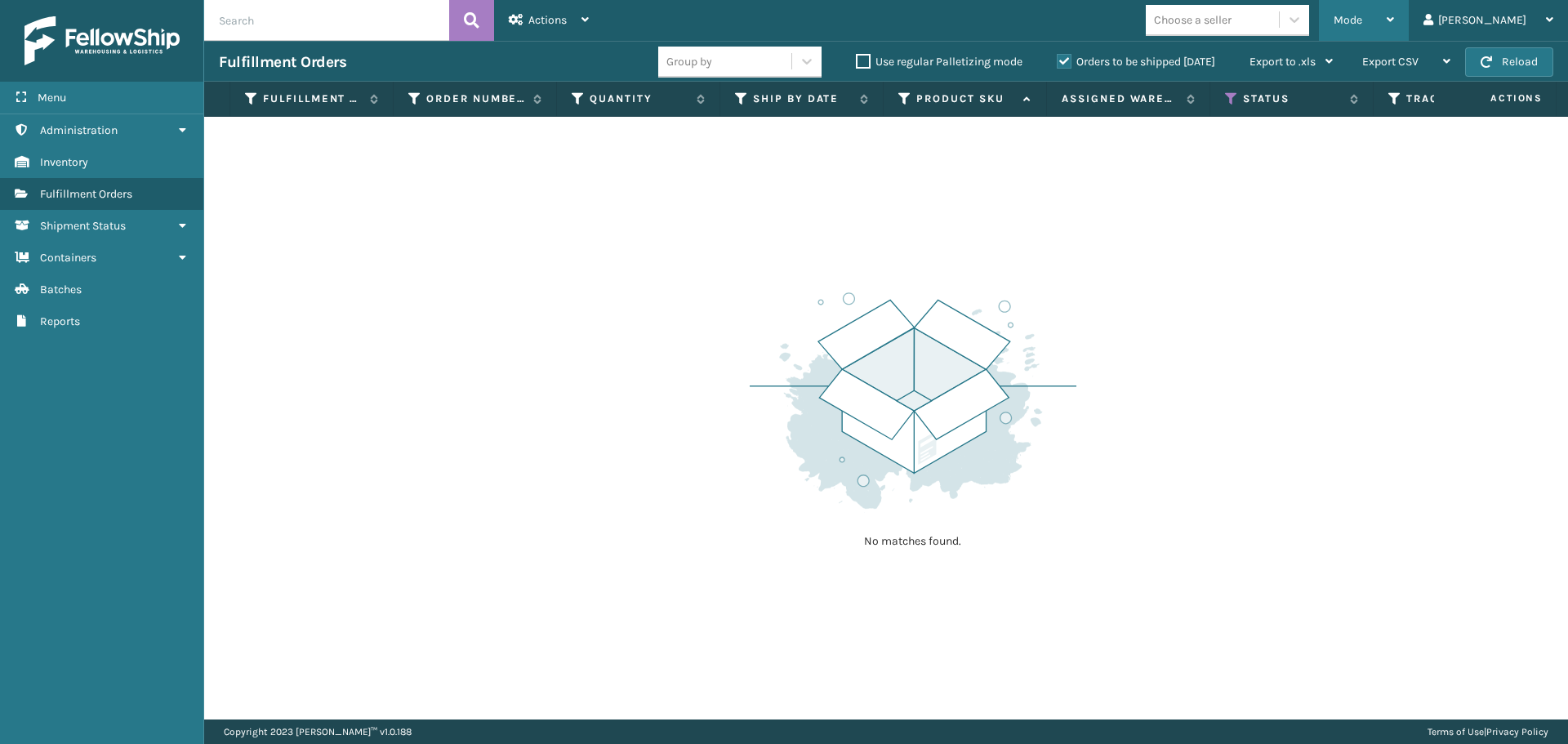
click at [1394, 13] on icon at bounding box center [1390, 19] width 8 height 12
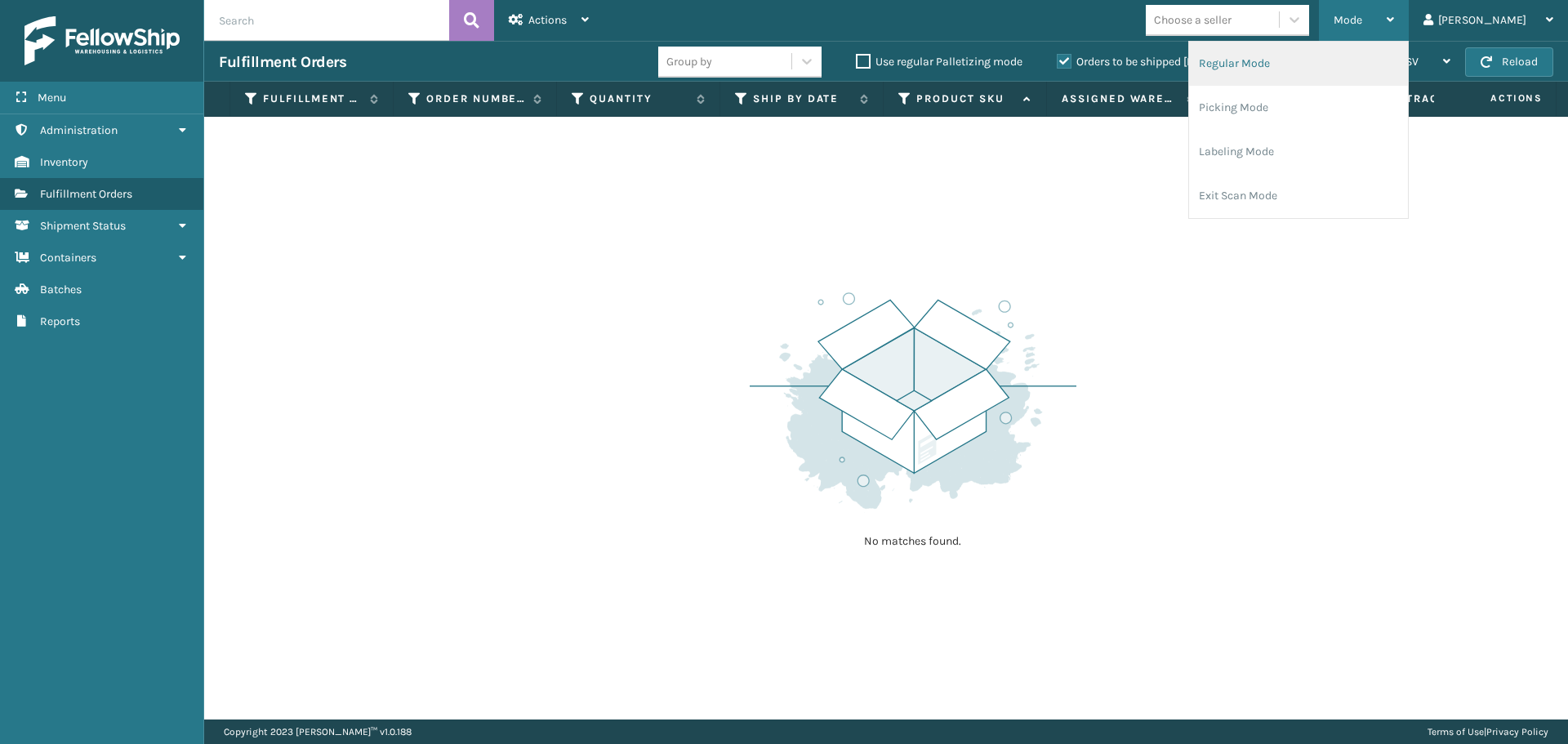
click at [1365, 67] on li "Regular Mode" at bounding box center [1298, 63] width 219 height 44
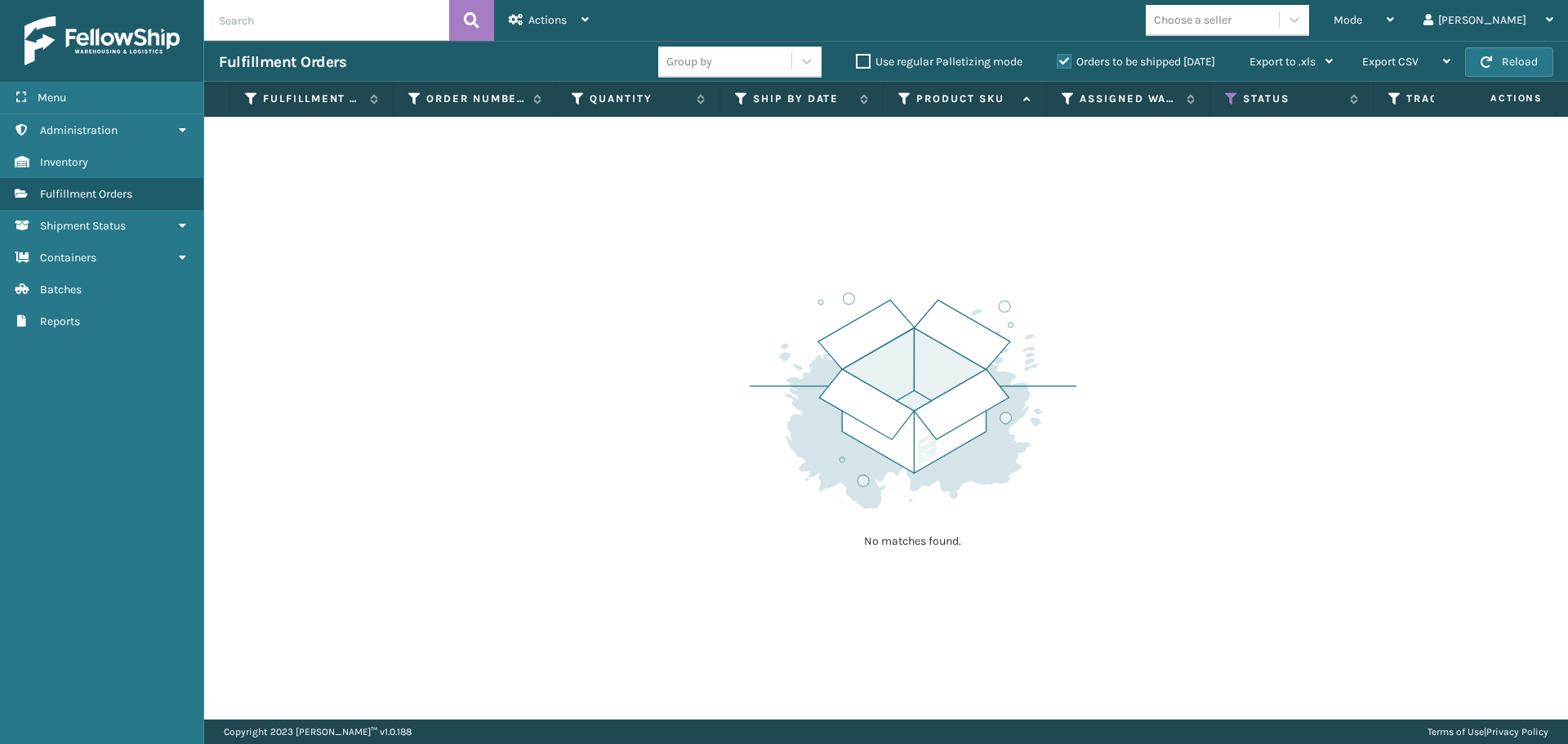
click at [1224, 95] on th "Status" at bounding box center [1292, 99] width 163 height 35
click at [1231, 100] on icon at bounding box center [1232, 99] width 13 height 14
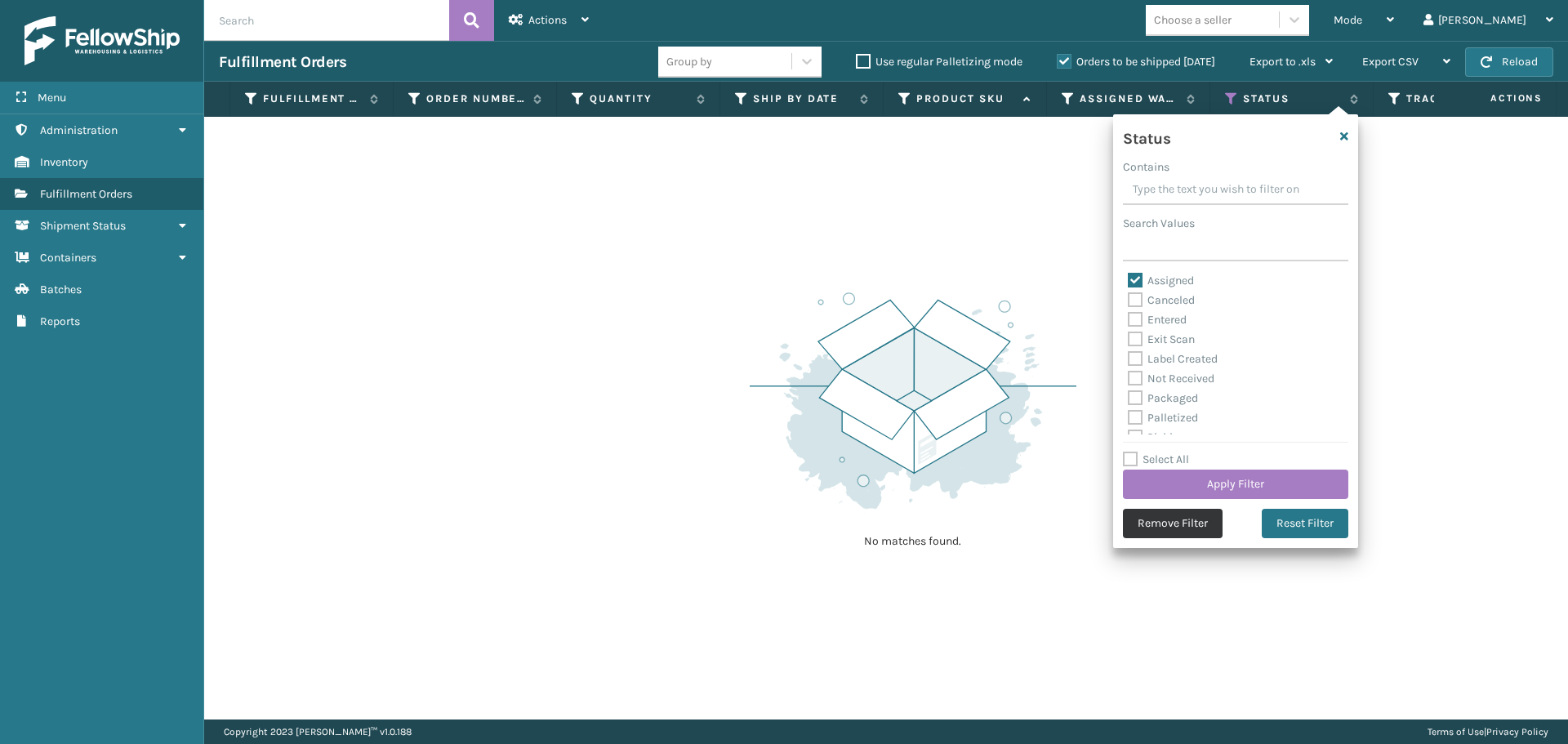
click at [1172, 522] on button "Remove Filter" at bounding box center [1173, 523] width 99 height 29
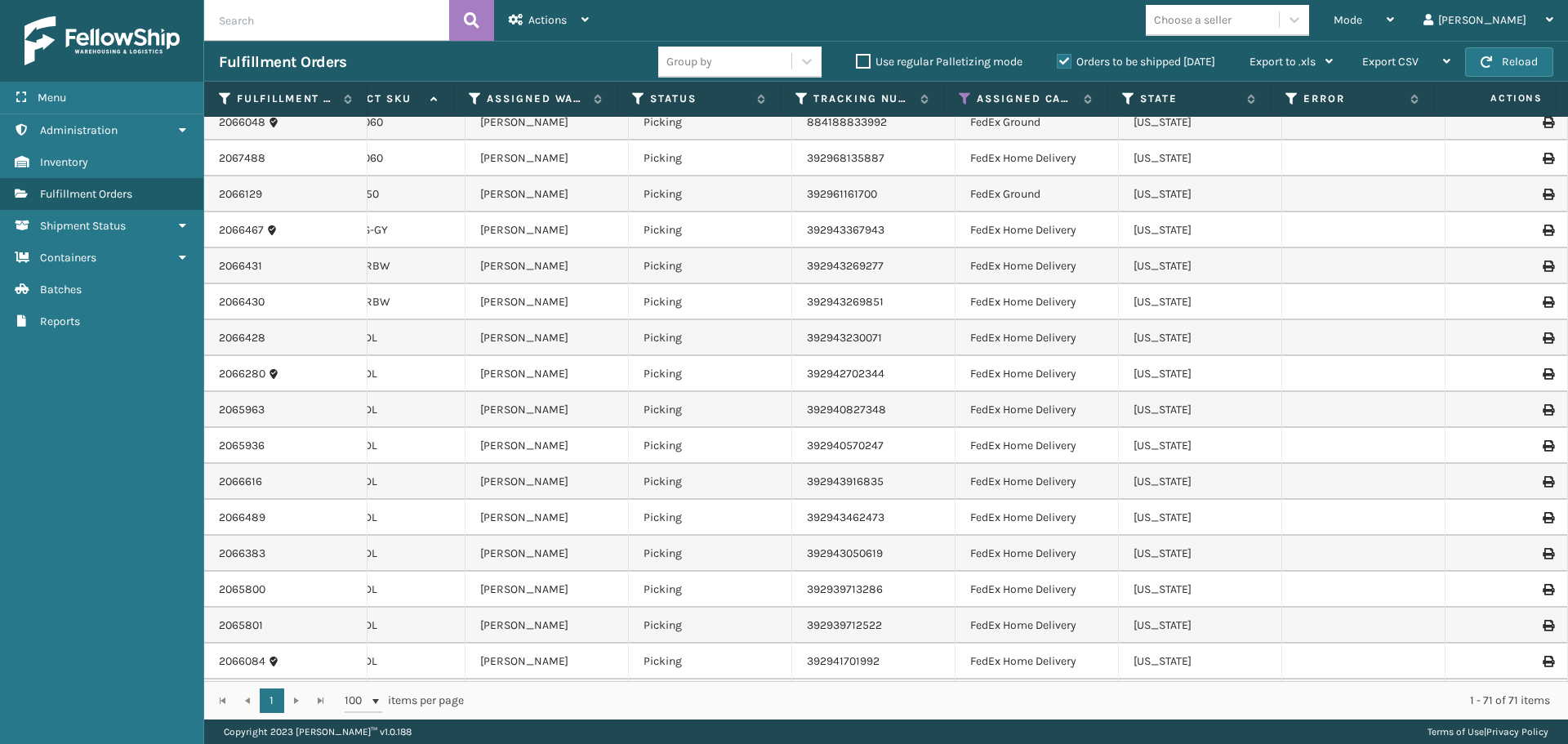
scroll to position [0, 594]
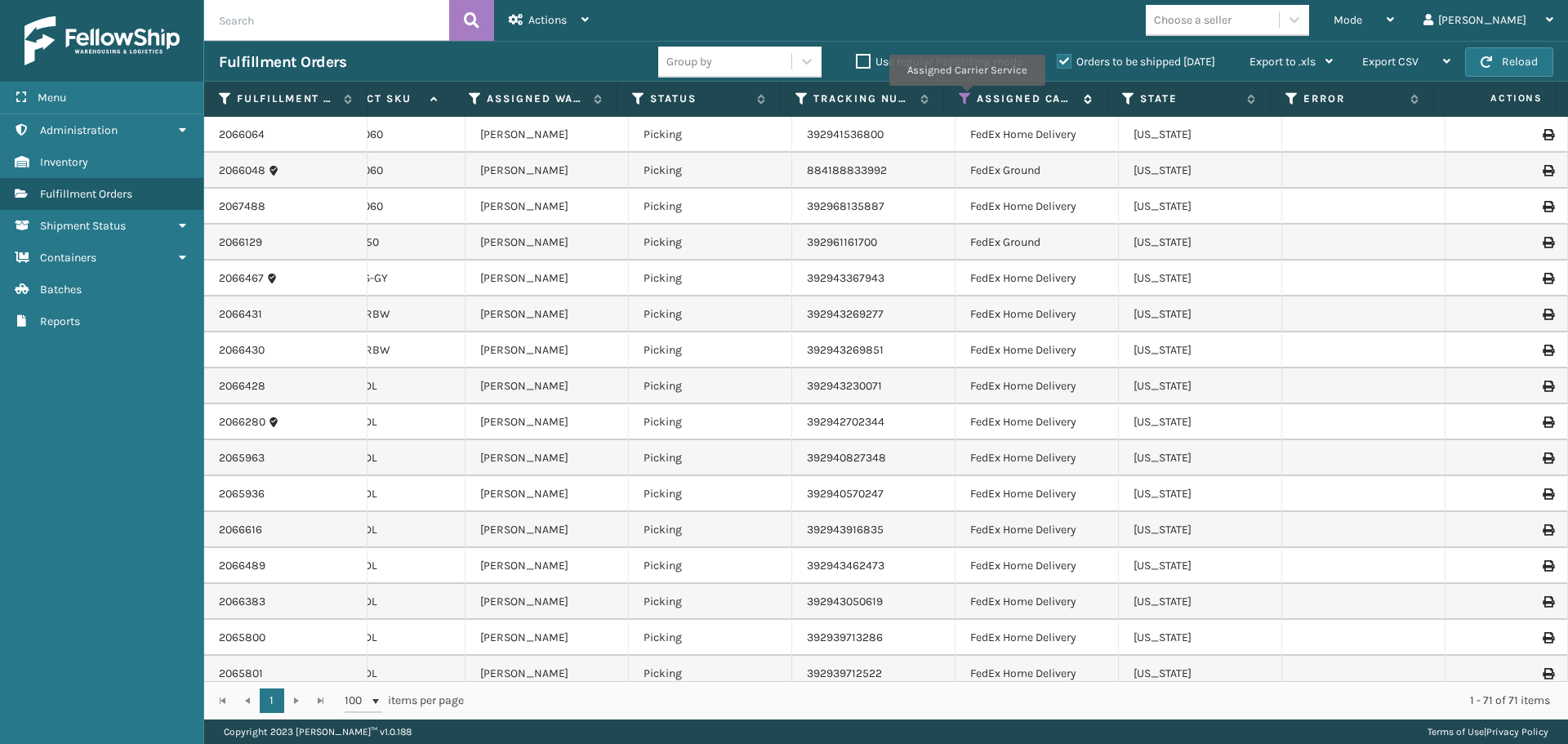
click at [966, 97] on icon at bounding box center [966, 99] width 13 height 14
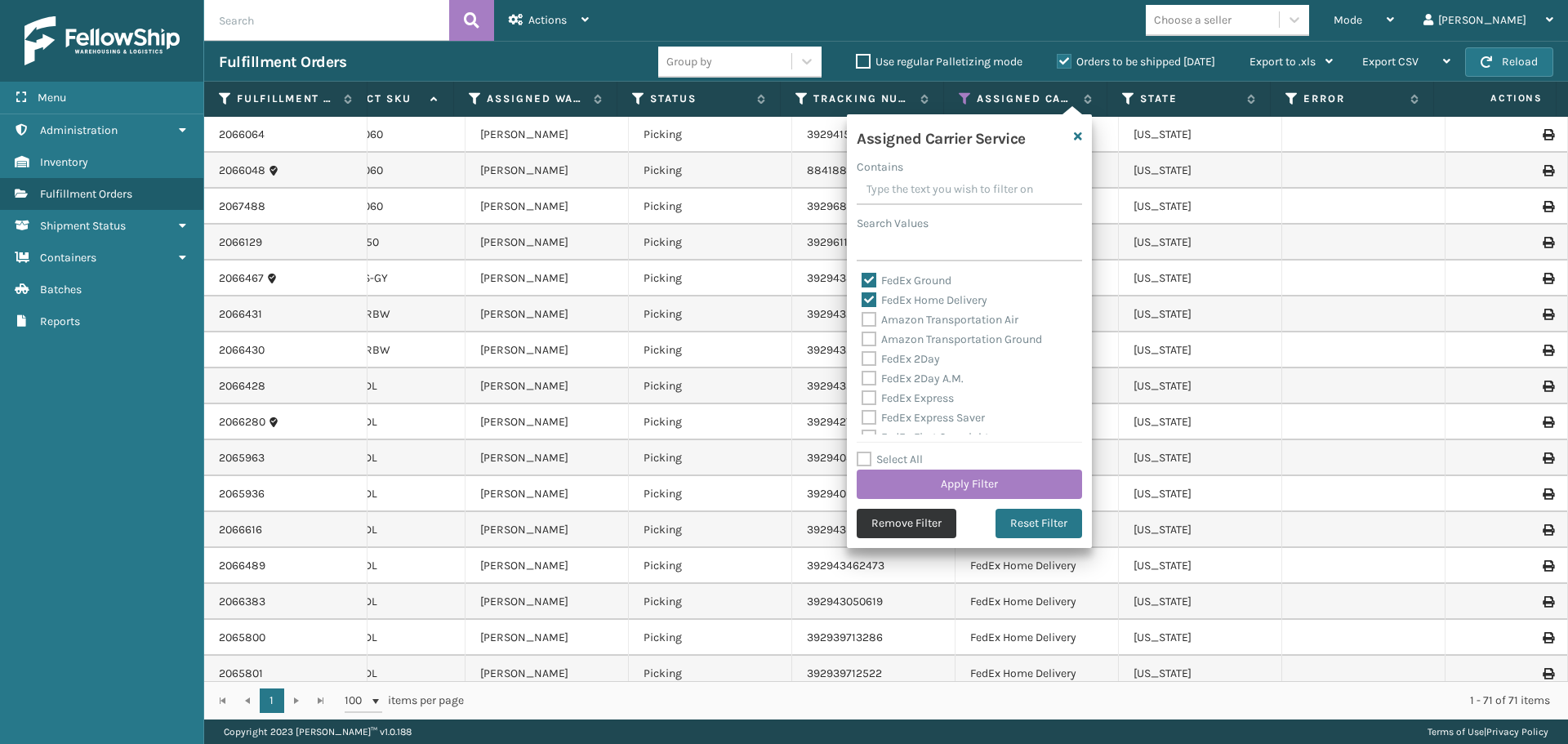
click at [892, 524] on button "Remove Filter" at bounding box center [907, 523] width 99 height 29
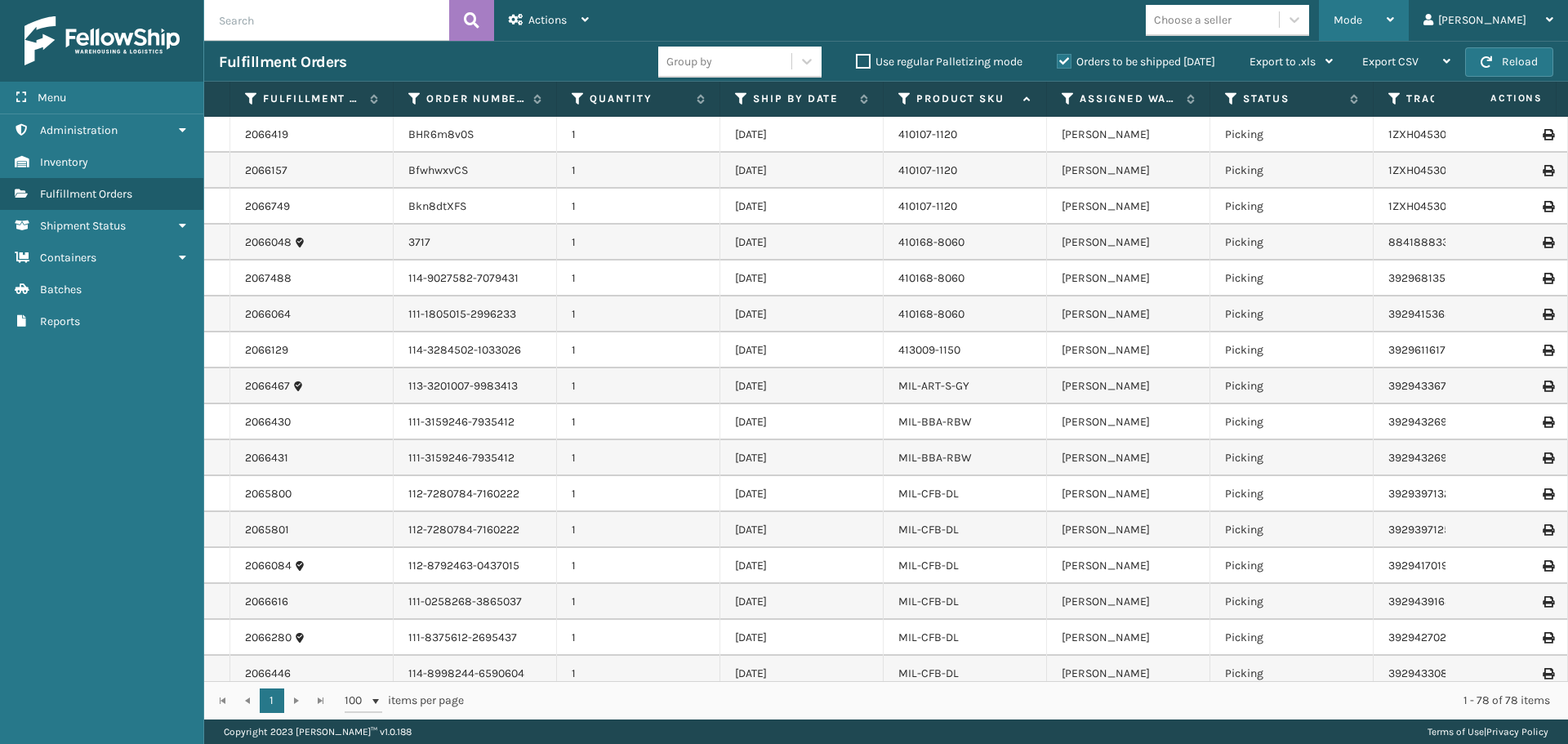
click at [1394, 24] on icon at bounding box center [1390, 19] width 8 height 12
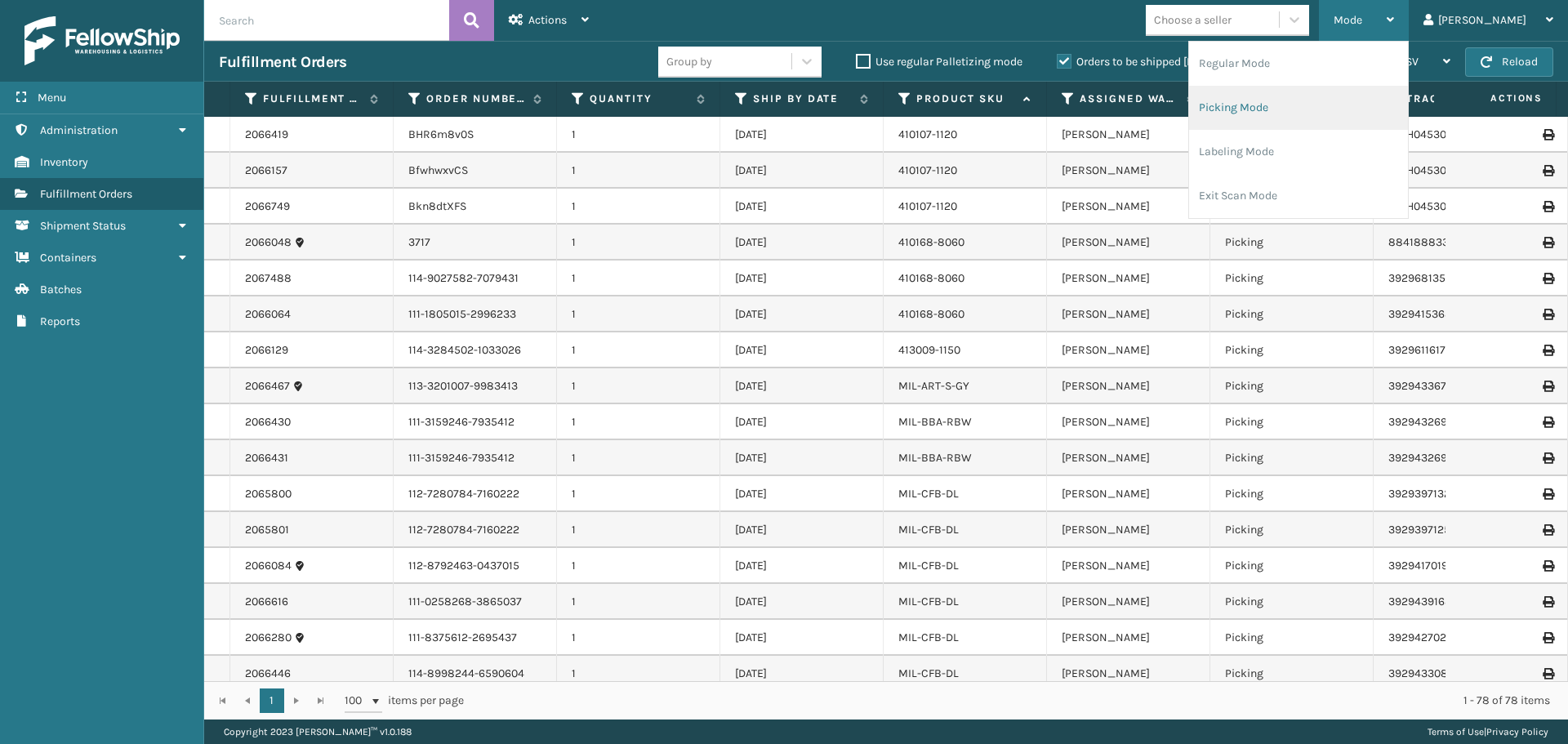
click at [1314, 97] on li "Picking Mode" at bounding box center [1298, 108] width 219 height 44
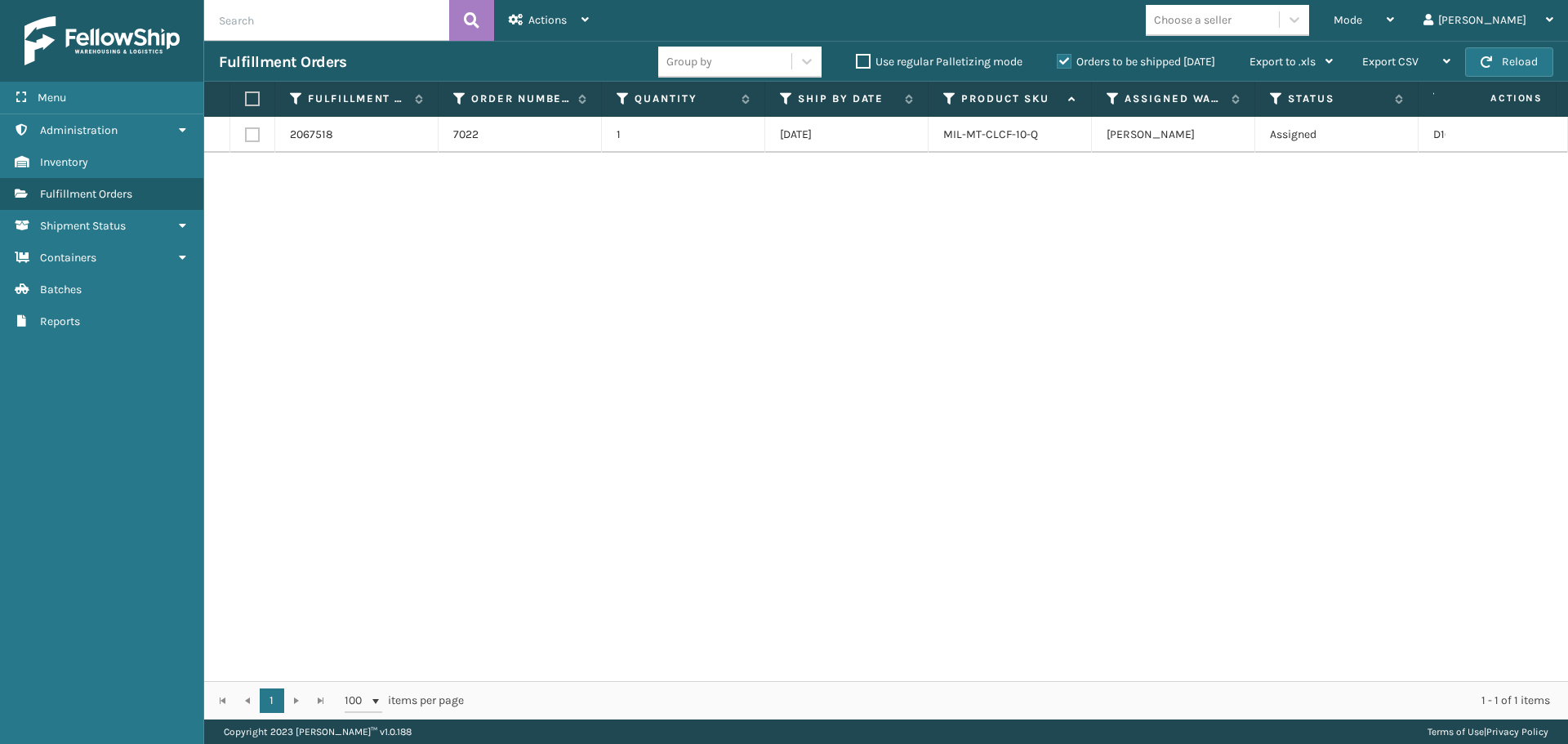
click at [253, 98] on label at bounding box center [250, 99] width 10 height 14
click at [246, 98] on input "checkbox" at bounding box center [245, 99] width 1 height 11
checkbox input "true"
click at [594, 12] on div "Actions Settings Remove All Filters Export Labels Create Picking Batch" at bounding box center [549, 20] width 110 height 40
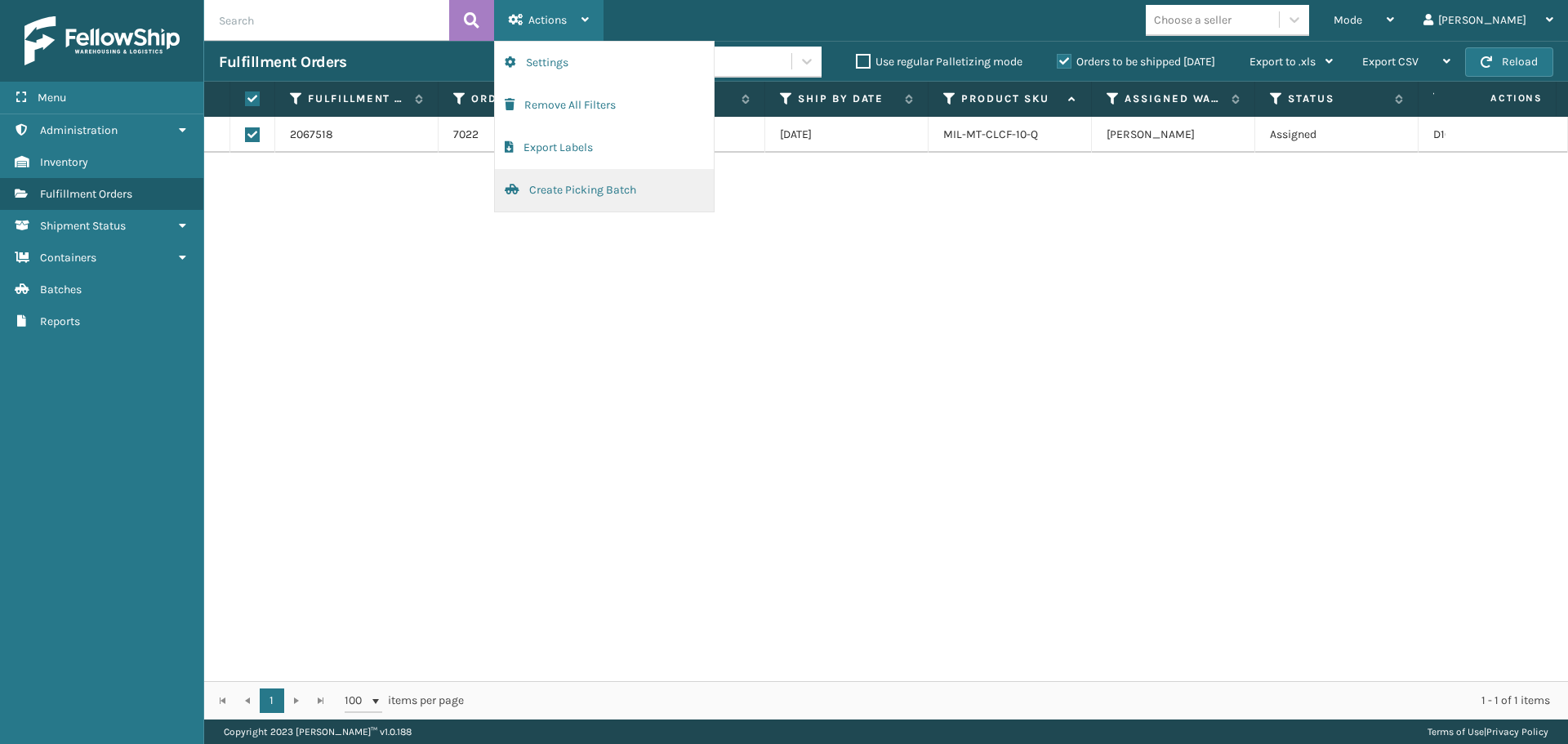
click at [565, 185] on button "Create Picking Batch" at bounding box center [604, 190] width 219 height 42
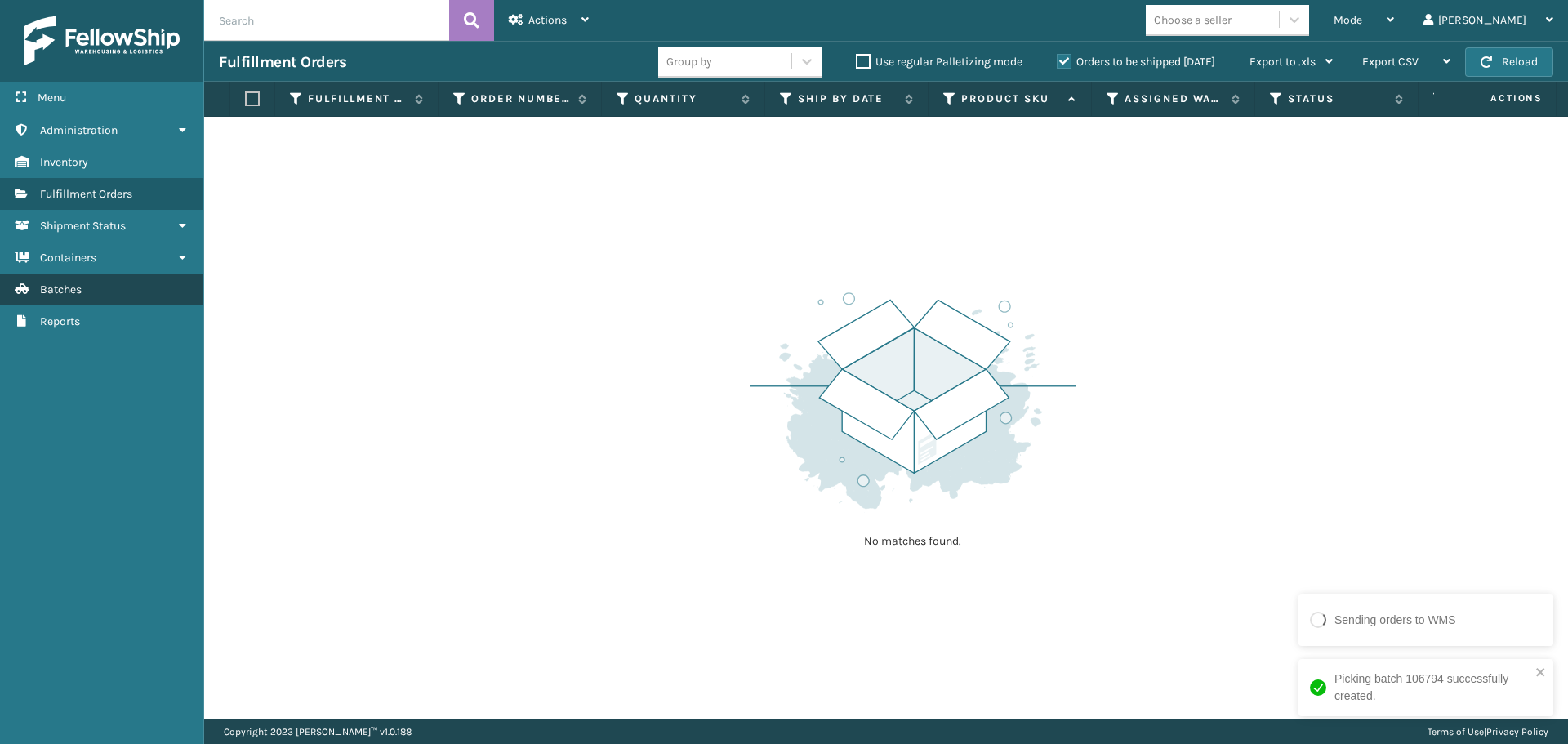
click at [88, 285] on link "Batches Batches" at bounding box center [101, 290] width 203 height 32
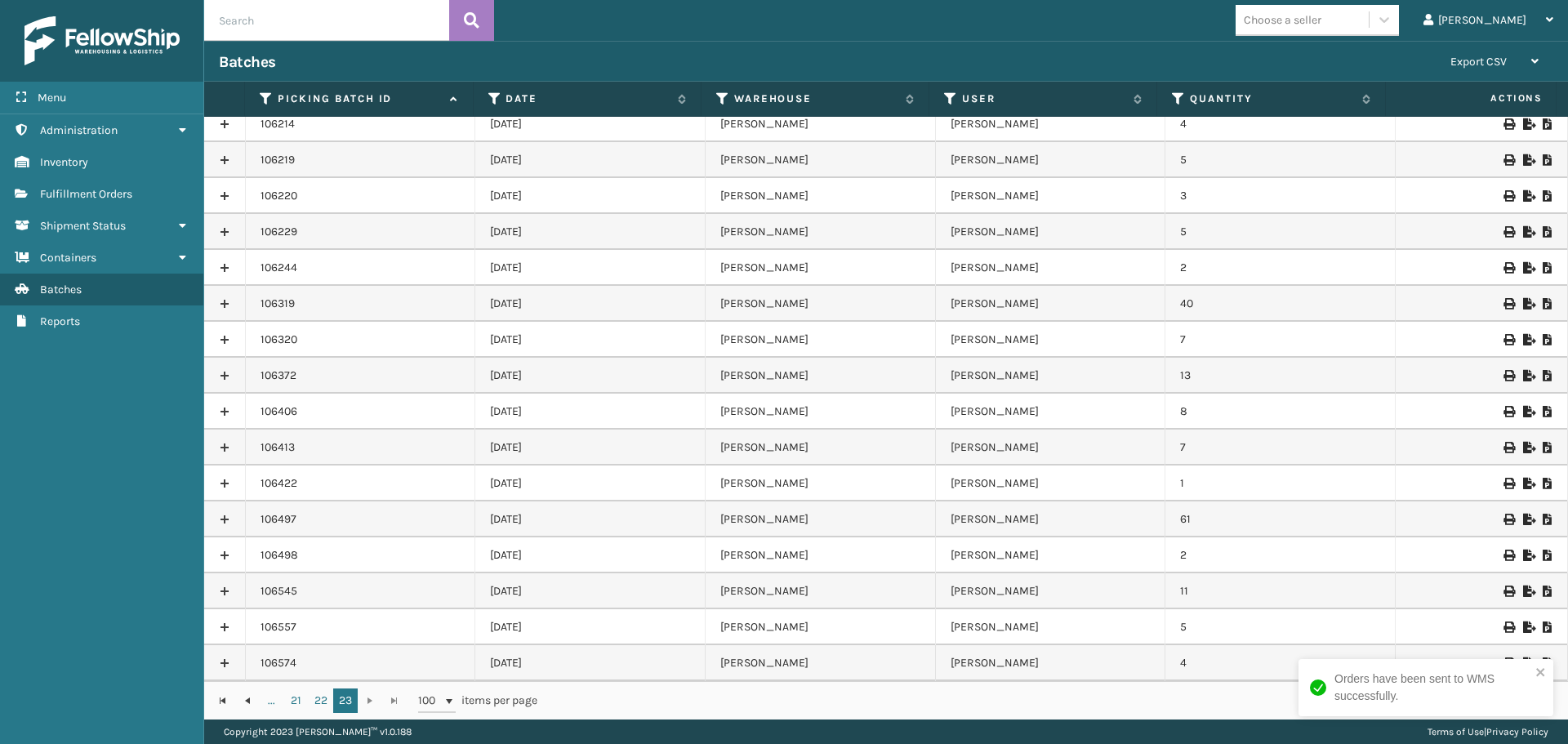
scroll to position [2239, 0]
click at [1503, 666] on icon at bounding box center [1508, 663] width 10 height 12
click at [120, 181] on link "Fulfillment Orders" at bounding box center [101, 194] width 203 height 32
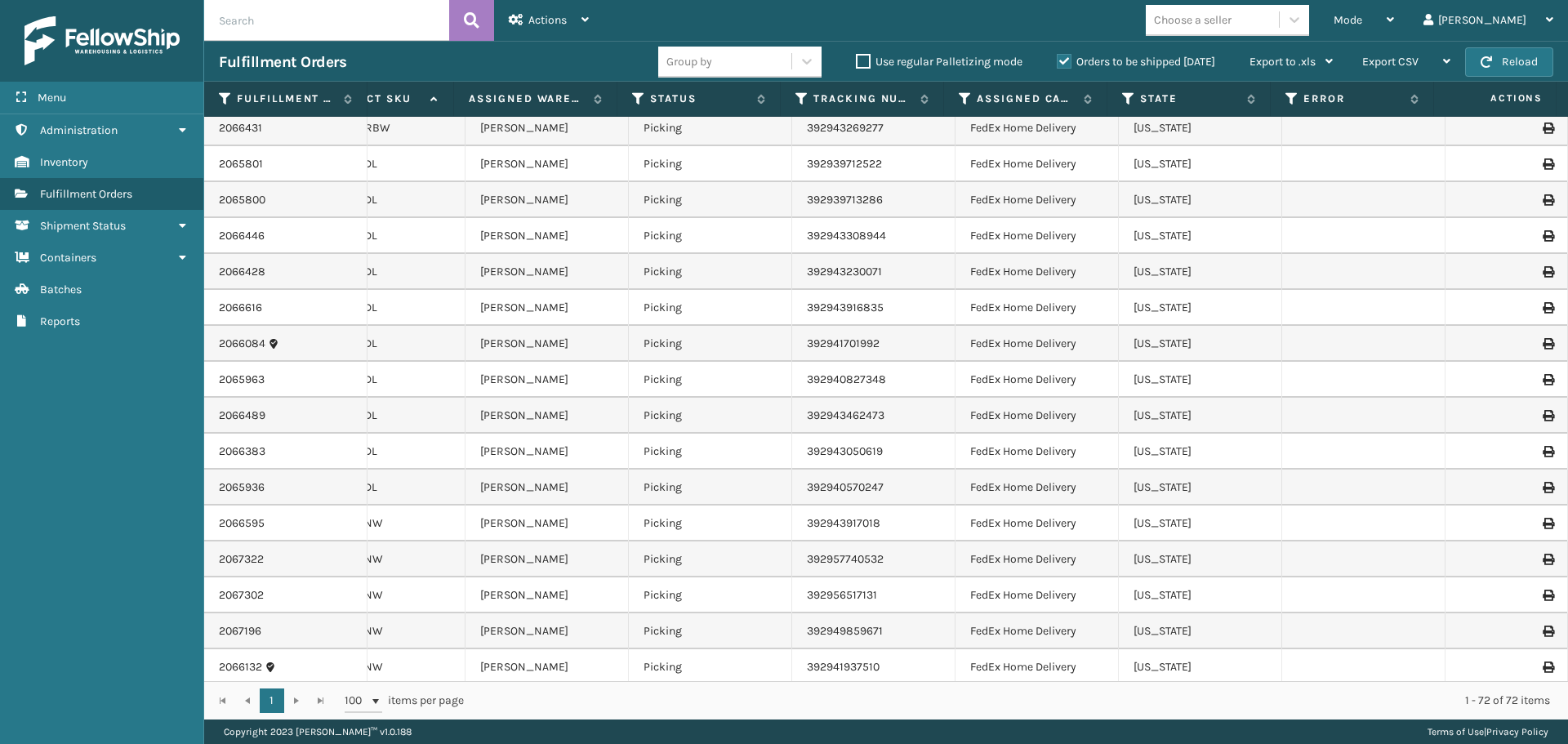
scroll to position [0, 594]
